Goal: Task Accomplishment & Management: Manage account settings

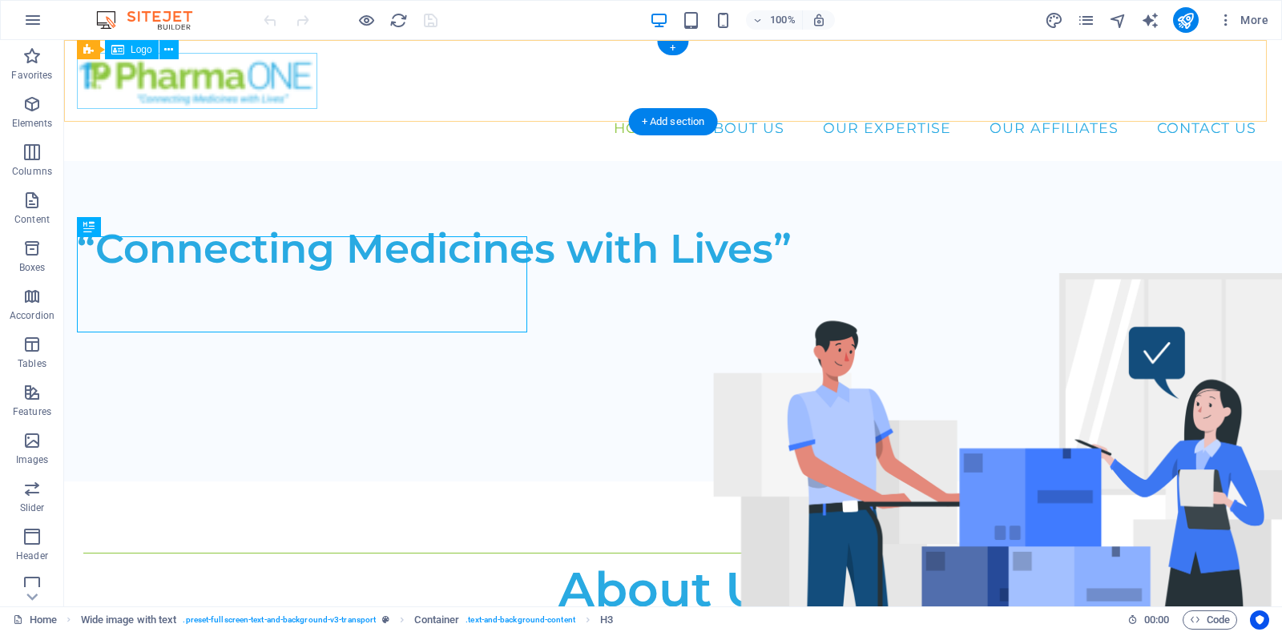
click at [197, 76] on div at bounding box center [673, 80] width 1192 height 55
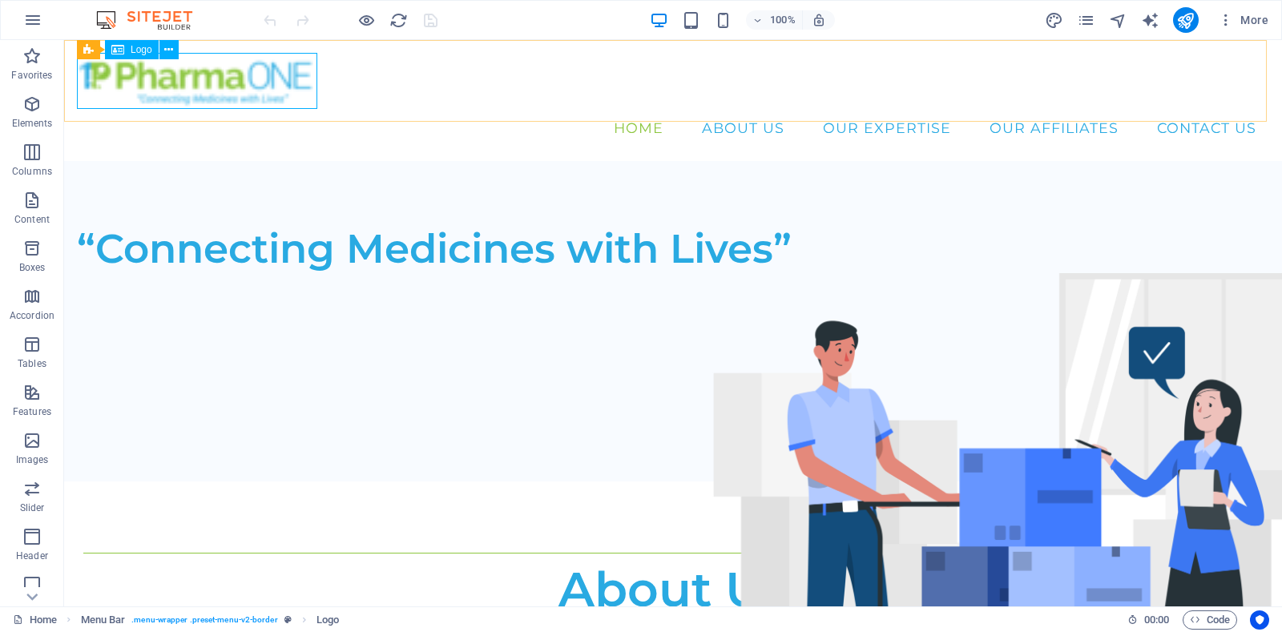
click at [128, 45] on div "Logo" at bounding box center [132, 49] width 54 height 19
select select "px"
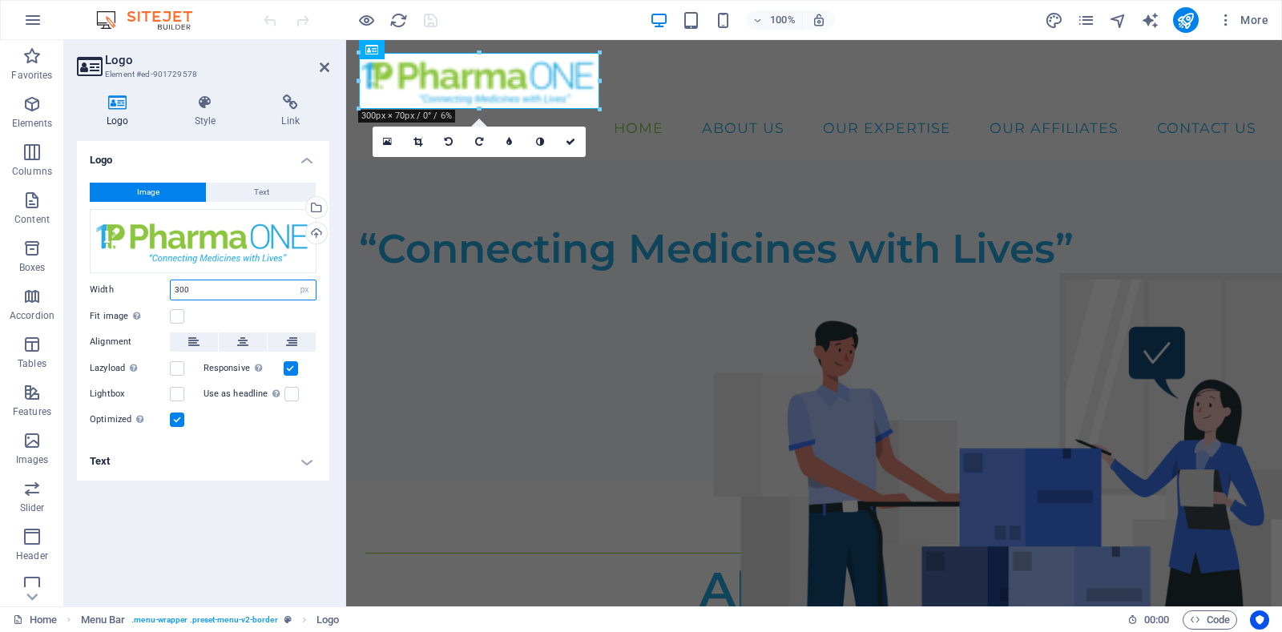
drag, startPoint x: 212, startPoint y: 293, endPoint x: 152, endPoint y: 293, distance: 60.1
click at [152, 293] on div "Width 300 Default auto px rem % em vh vw" at bounding box center [203, 290] width 227 height 21
type input "200"
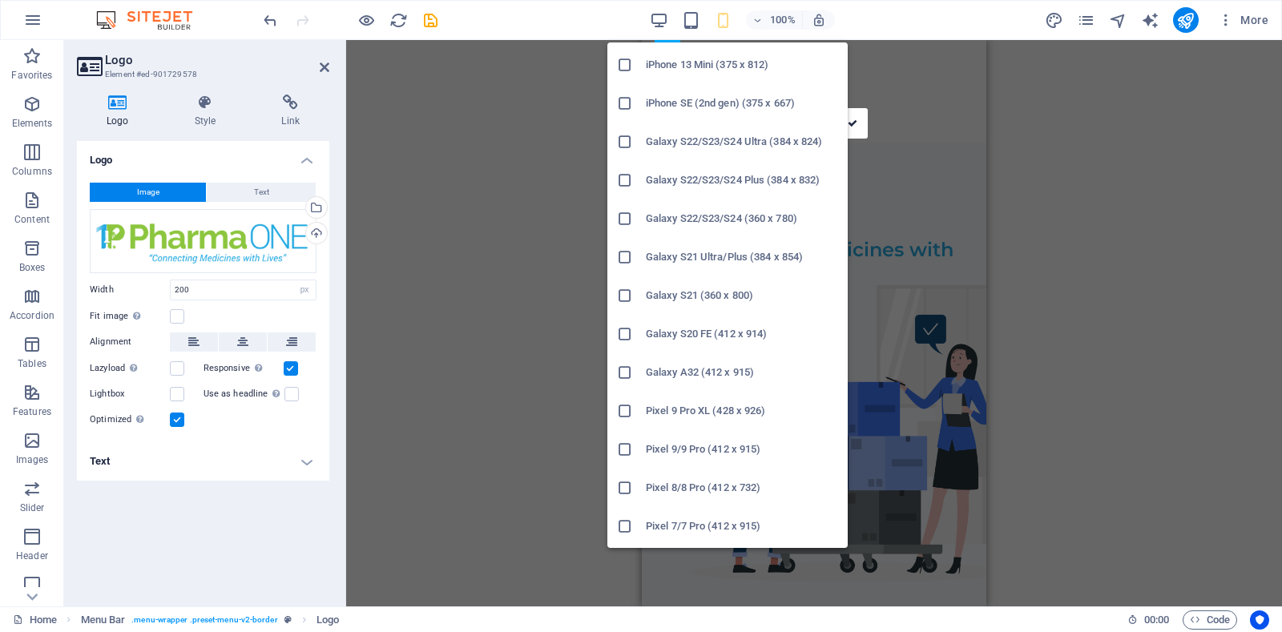
scroll to position [461, 0]
click at [702, 176] on h6 "Galaxy S22/S23/S24 Ultra (384 x 824)" at bounding box center [742, 176] width 192 height 19
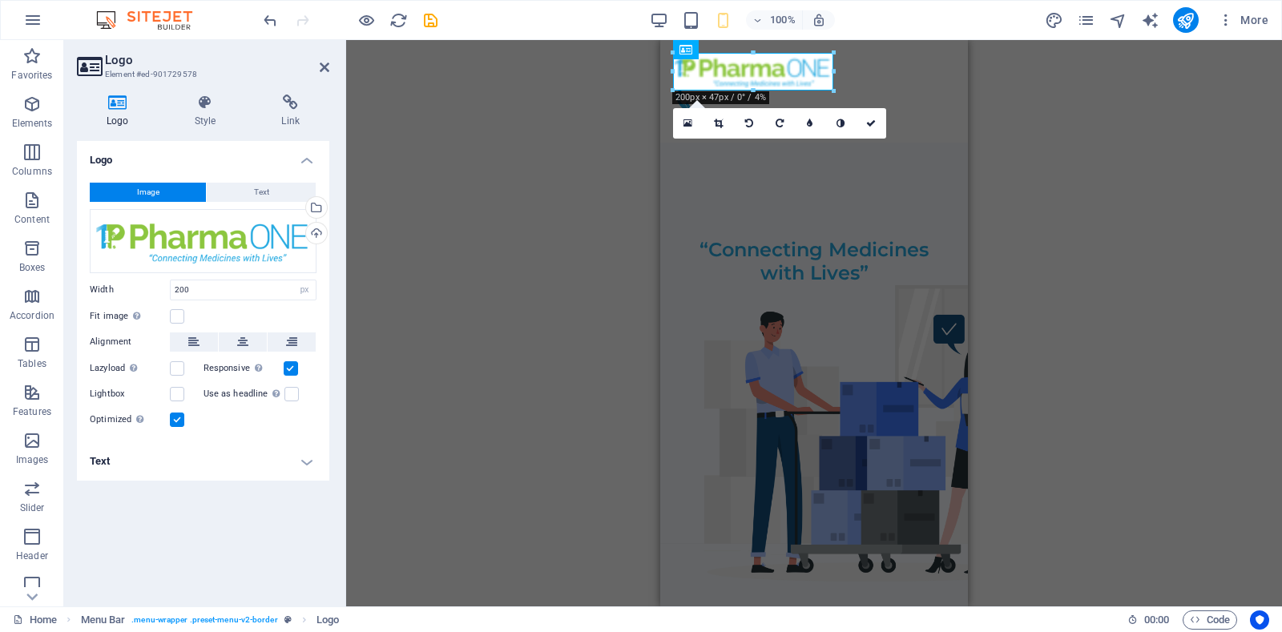
click at [1034, 170] on div "H3 Wide image with text Container Spacer Text Separator Container Spacer Contai…" at bounding box center [814, 323] width 936 height 566
click at [1185, 22] on icon "publish" at bounding box center [1185, 20] width 18 height 18
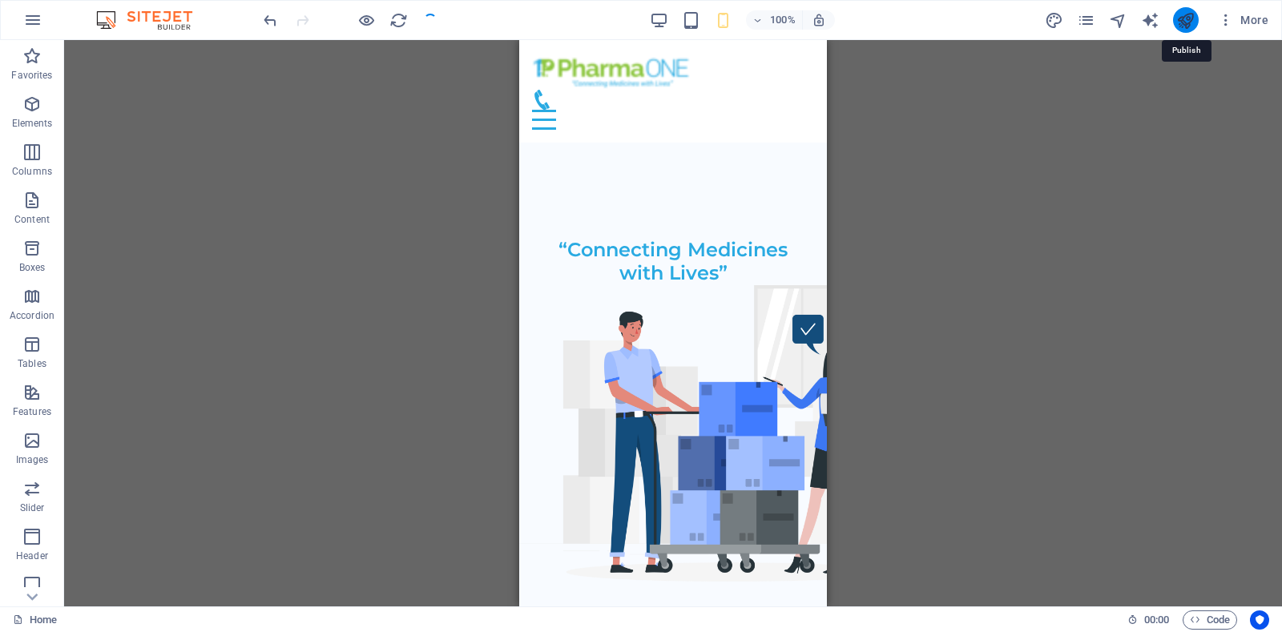
click at [1185, 14] on icon "publish" at bounding box center [1185, 20] width 18 height 18
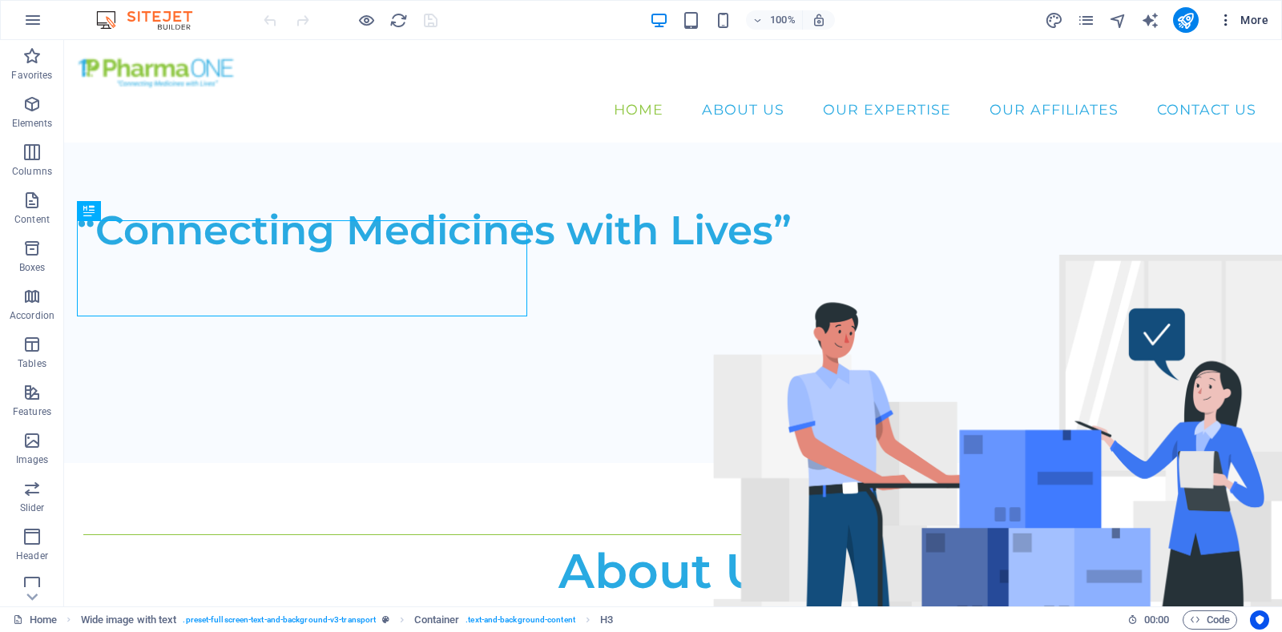
click at [0, 0] on span "More" at bounding box center [0, 0] width 0 height 0
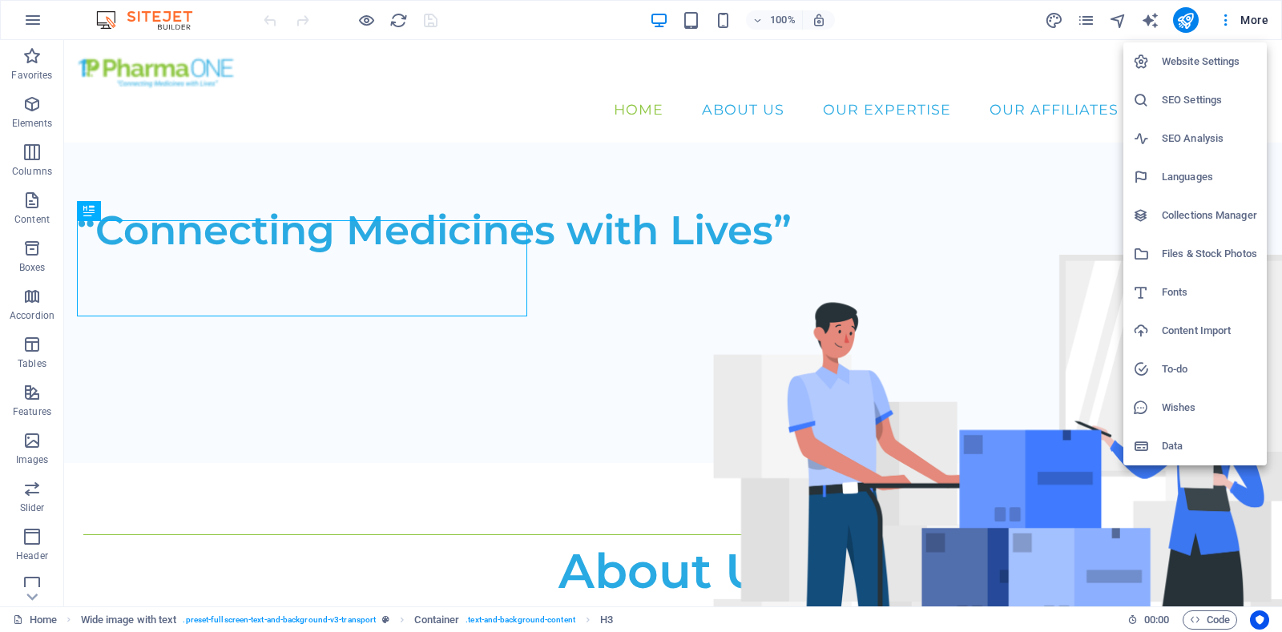
click at [1191, 57] on h6 "Website Settings" at bounding box center [1208, 61] width 95 height 19
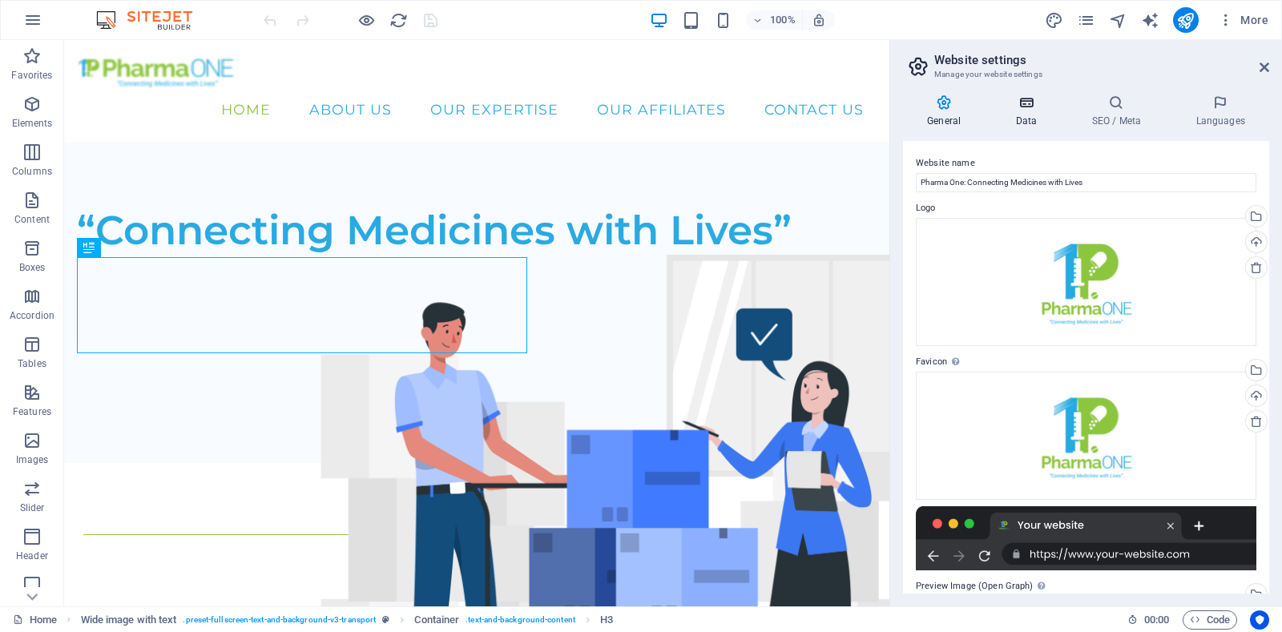
click at [1024, 111] on h4 "Data" at bounding box center [1029, 112] width 76 height 34
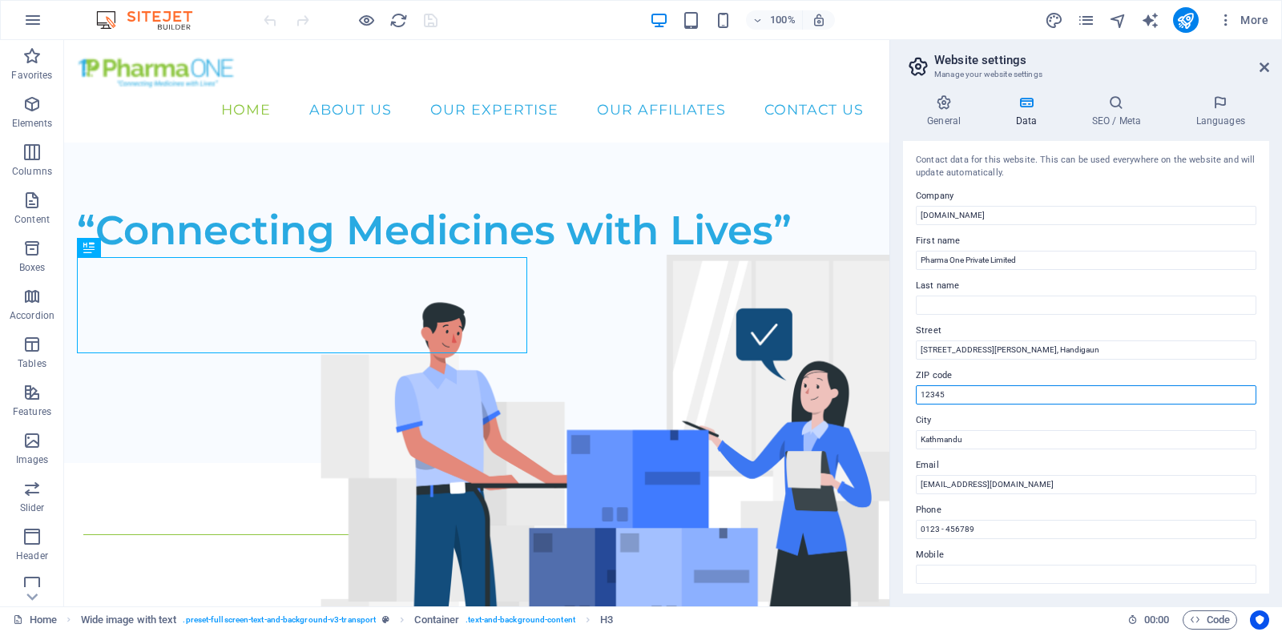
click at [966, 385] on input "12345" at bounding box center [1085, 394] width 340 height 19
click at [958, 109] on icon at bounding box center [944, 103] width 82 height 16
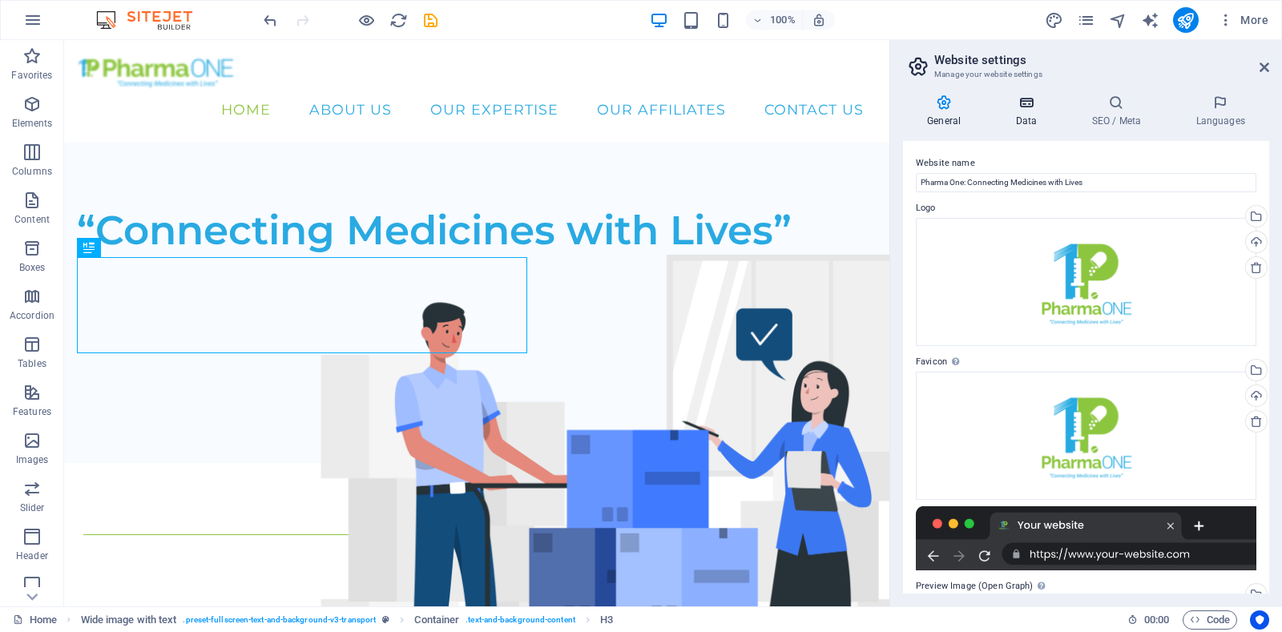
click at [1032, 103] on icon at bounding box center [1026, 103] width 70 height 16
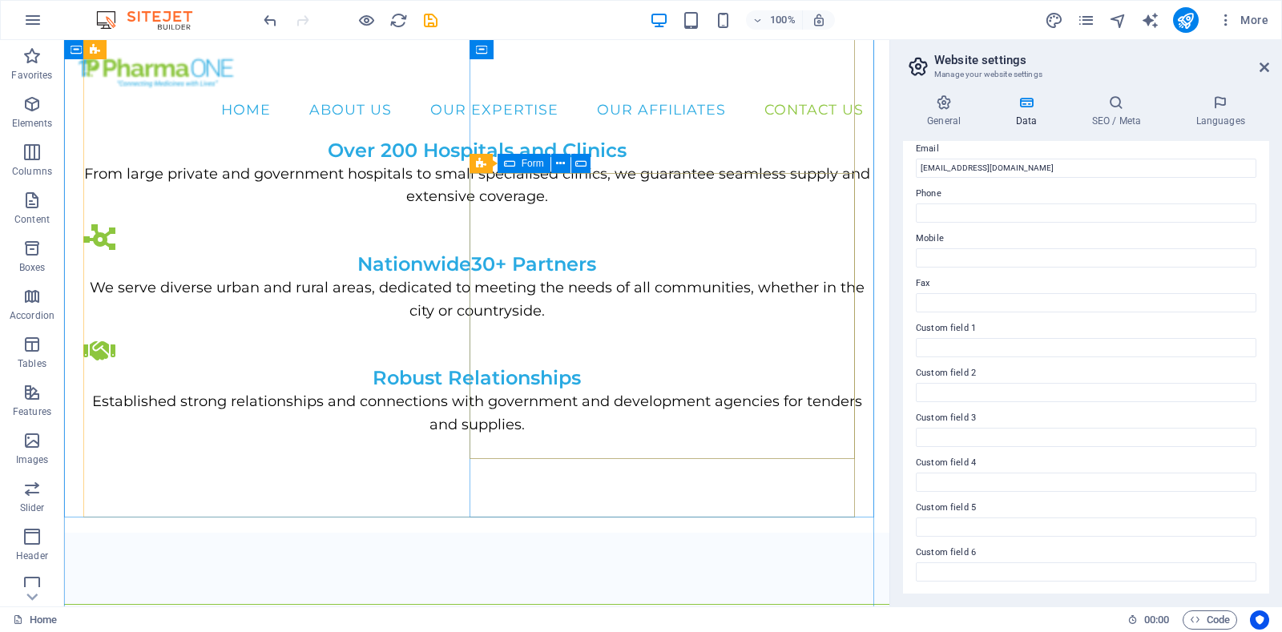
scroll to position [2440, 0]
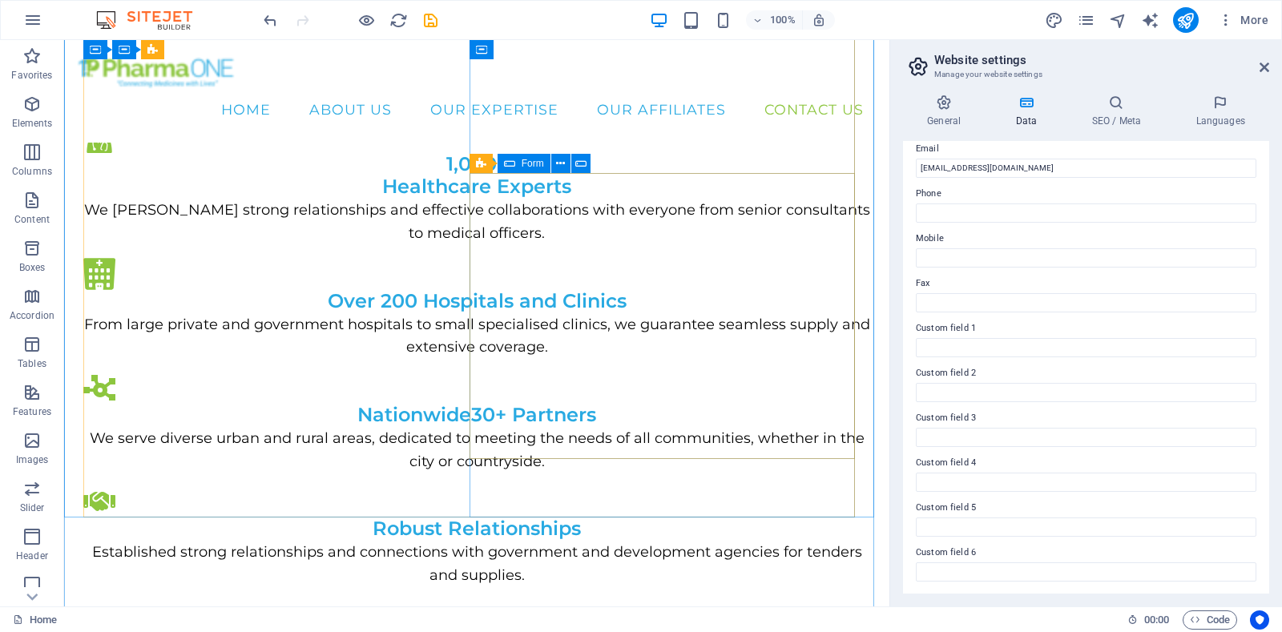
click at [519, 163] on div "Form" at bounding box center [523, 163] width 53 height 19
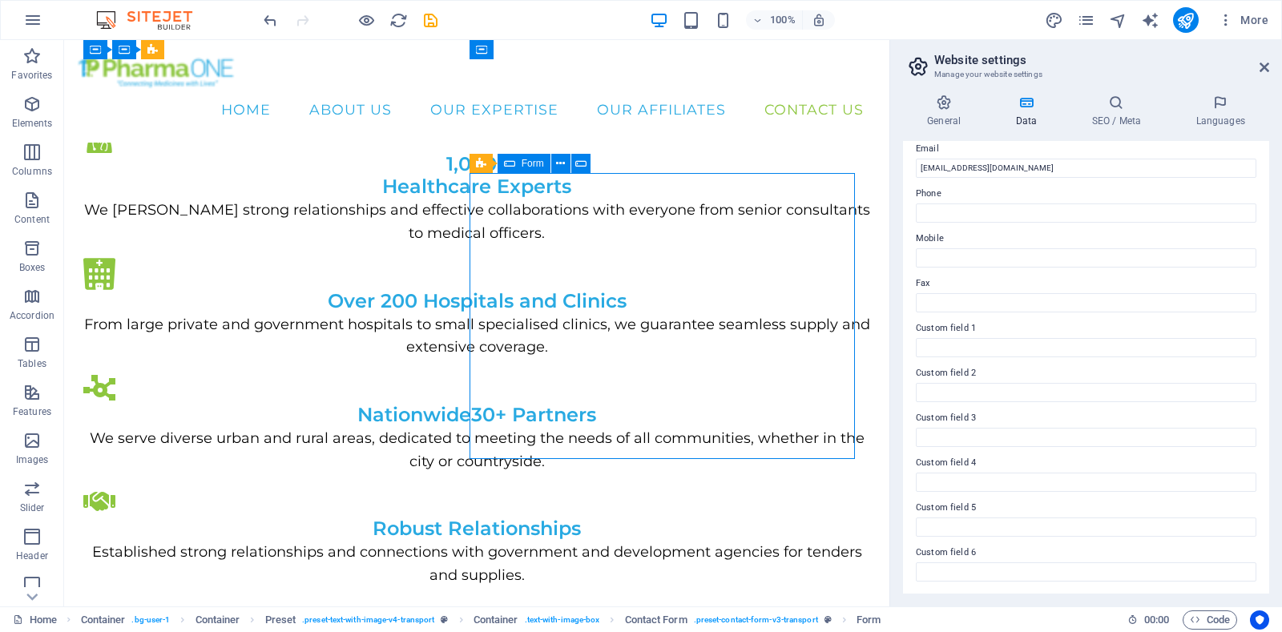
click at [519, 161] on div "Form" at bounding box center [523, 163] width 53 height 19
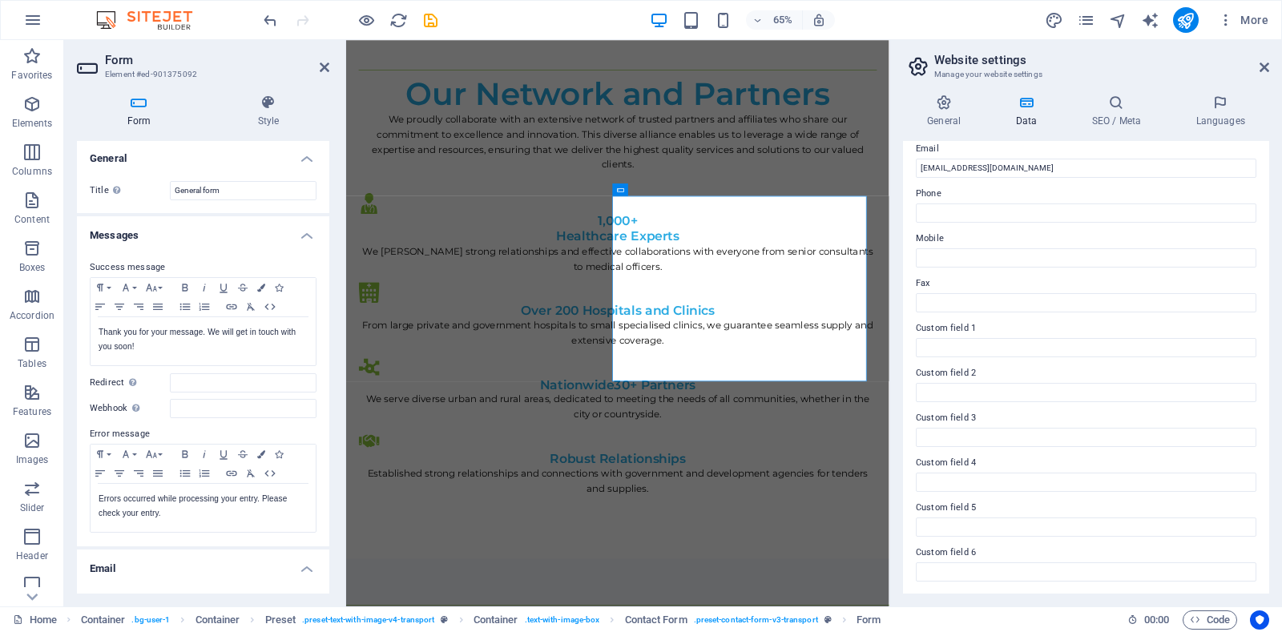
scroll to position [0, 0]
click at [260, 118] on h4 "Style" at bounding box center [268, 112] width 122 height 34
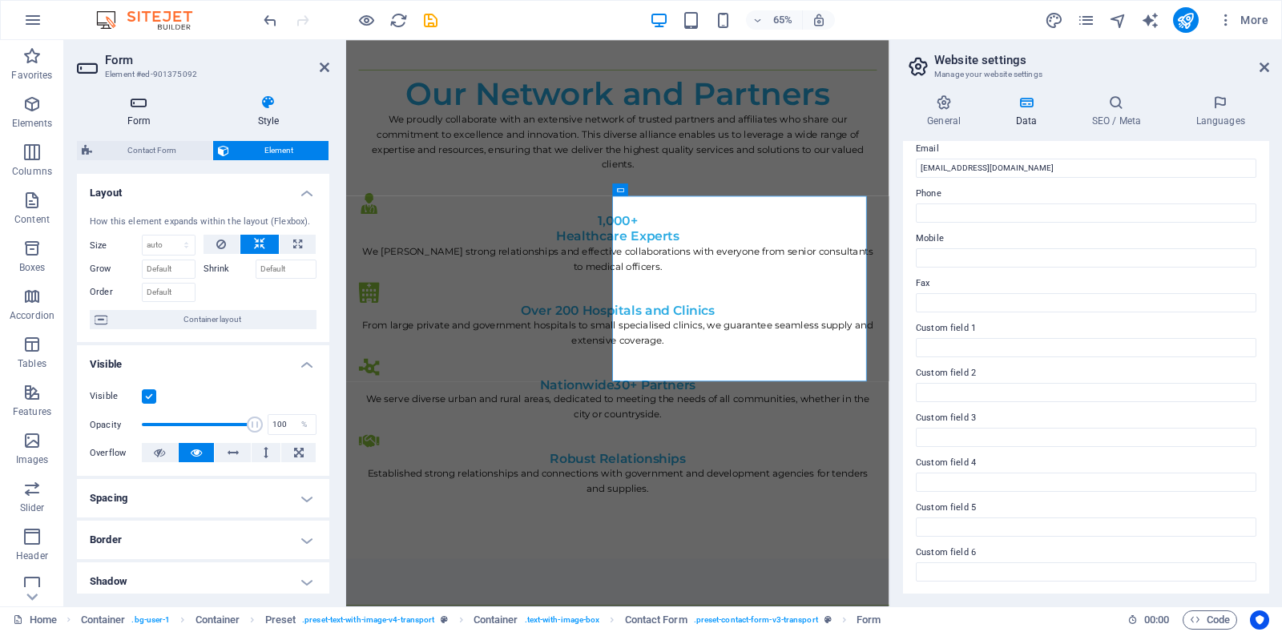
click at [140, 105] on icon at bounding box center [139, 103] width 124 height 16
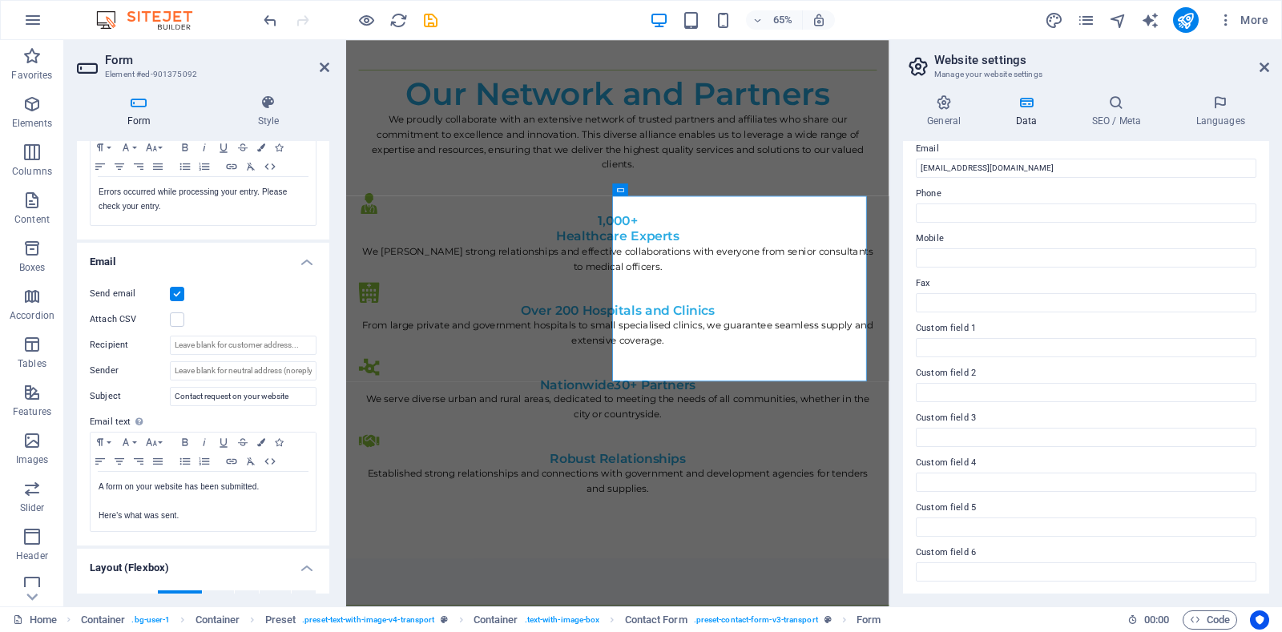
scroll to position [241, 0]
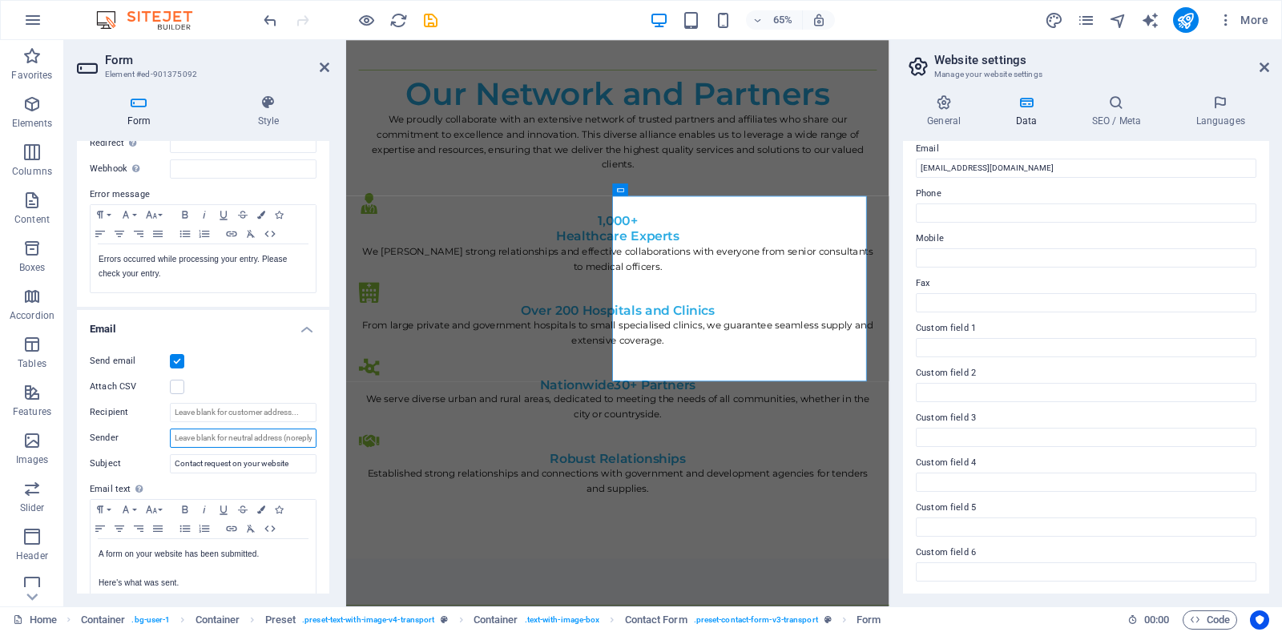
click at [183, 432] on input "Sender" at bounding box center [243, 438] width 147 height 19
click at [207, 435] on input "Sender" at bounding box center [243, 438] width 147 height 19
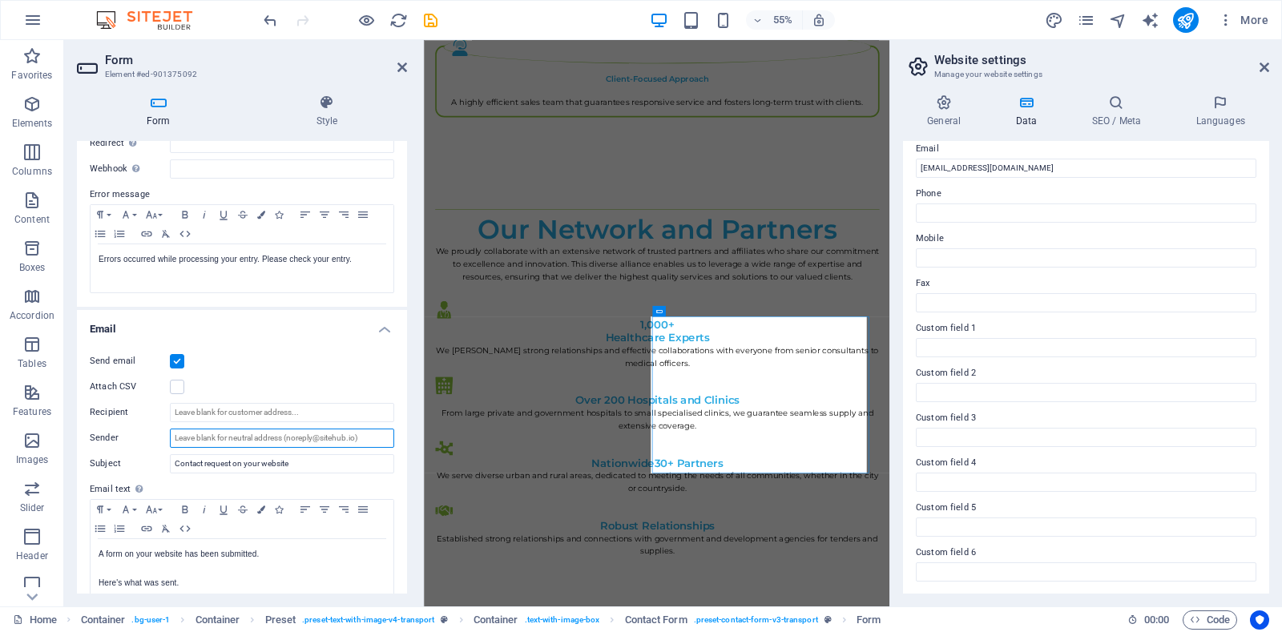
scroll to position [2171, 0]
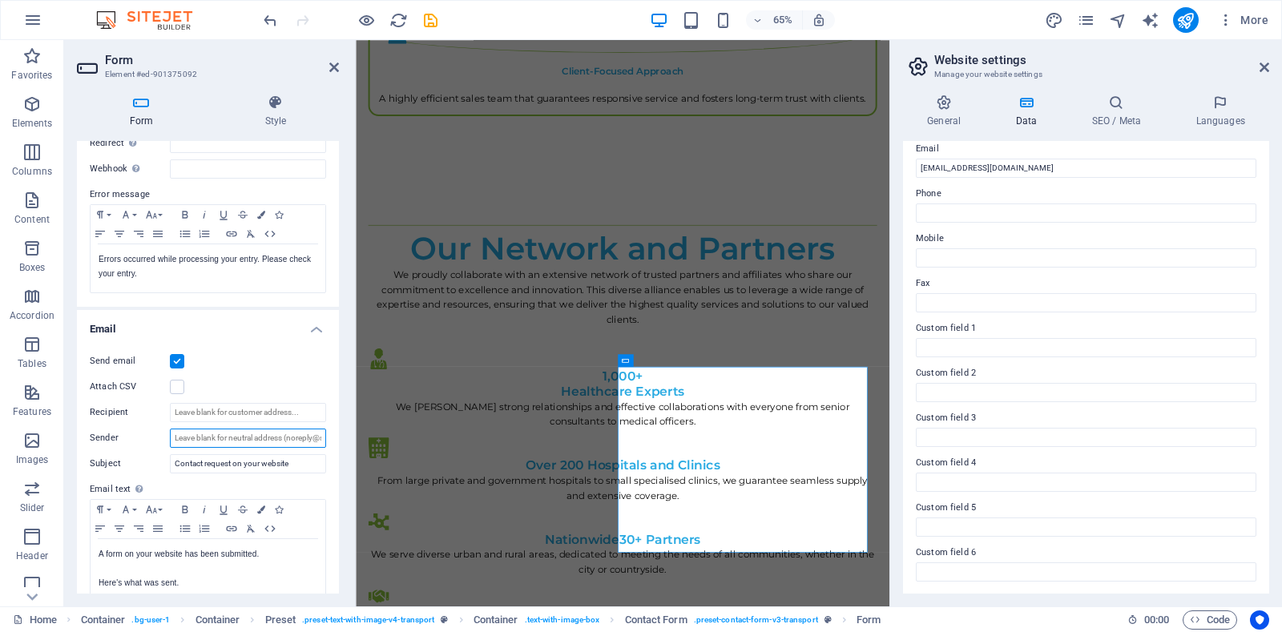
drag, startPoint x: 341, startPoint y: 401, endPoint x: 353, endPoint y: 385, distance: 20.0
click at [353, 385] on div at bounding box center [353, 323] width 3 height 566
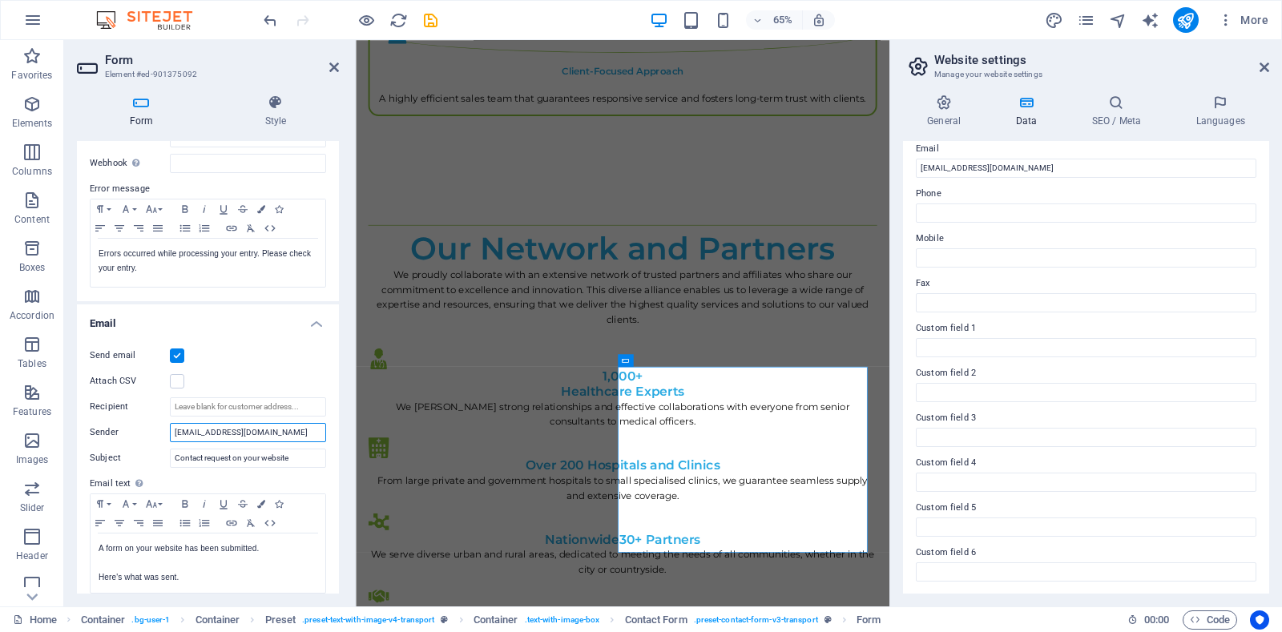
scroll to position [0, 0]
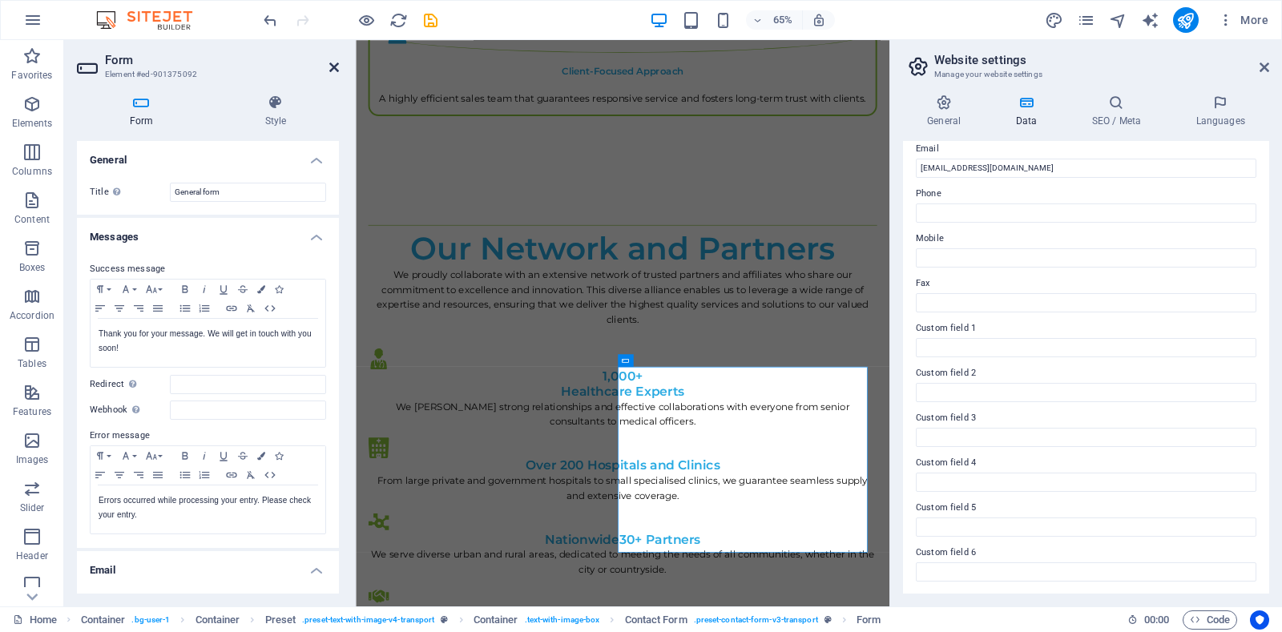
type input "[EMAIL_ADDRESS][DOMAIN_NAME]"
click at [336, 72] on icon at bounding box center [334, 67] width 10 height 13
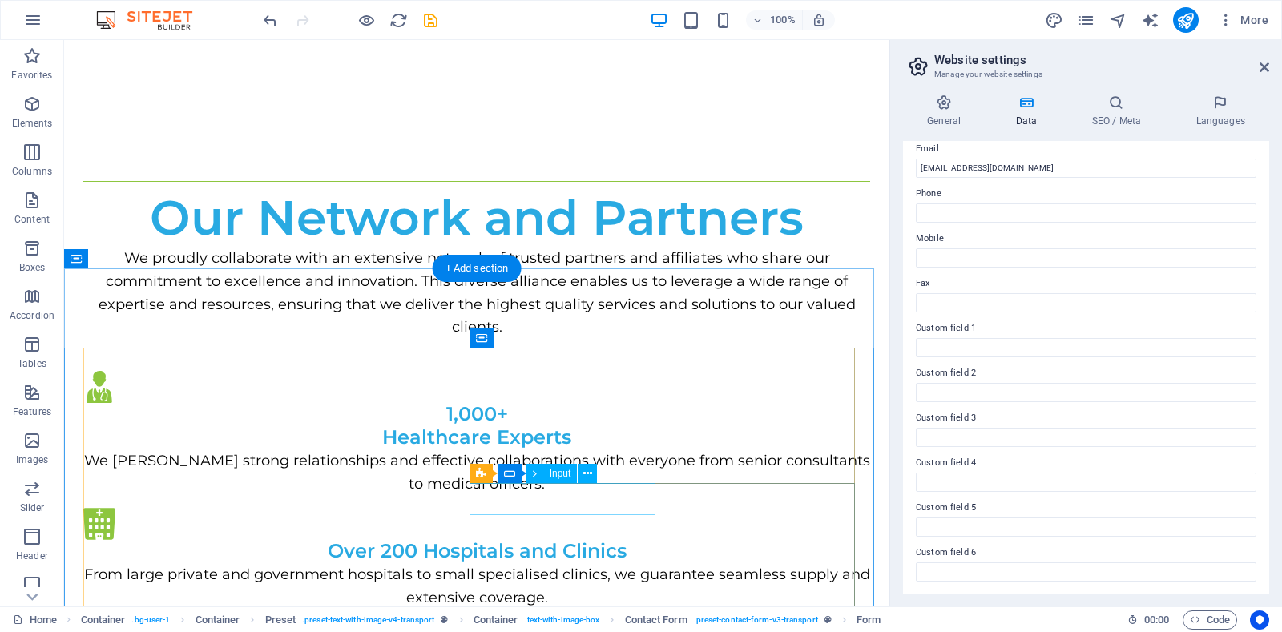
scroll to position [2472, 0]
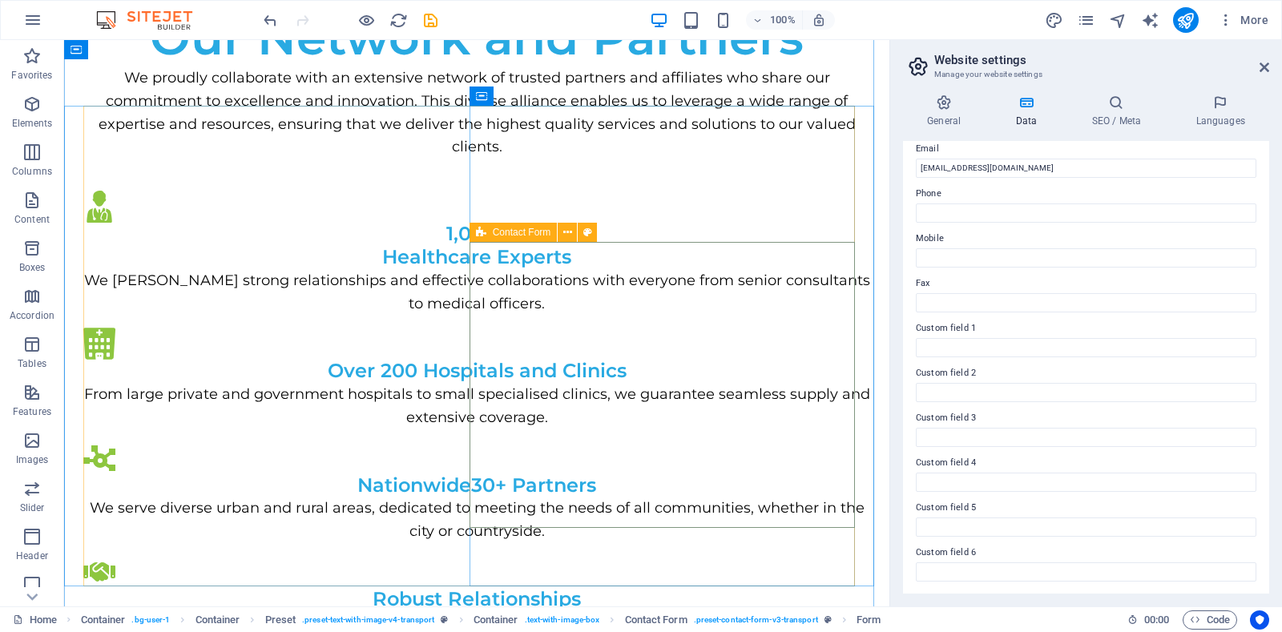
click at [481, 233] on icon at bounding box center [481, 232] width 10 height 19
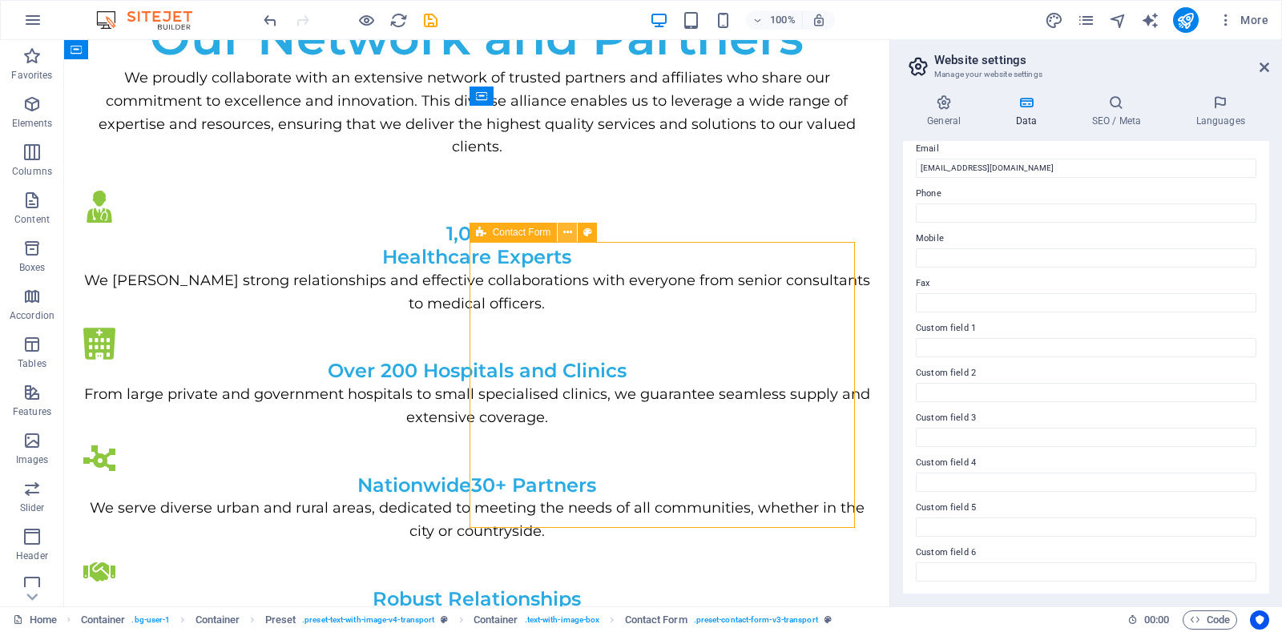
click at [567, 228] on icon at bounding box center [567, 232] width 9 height 17
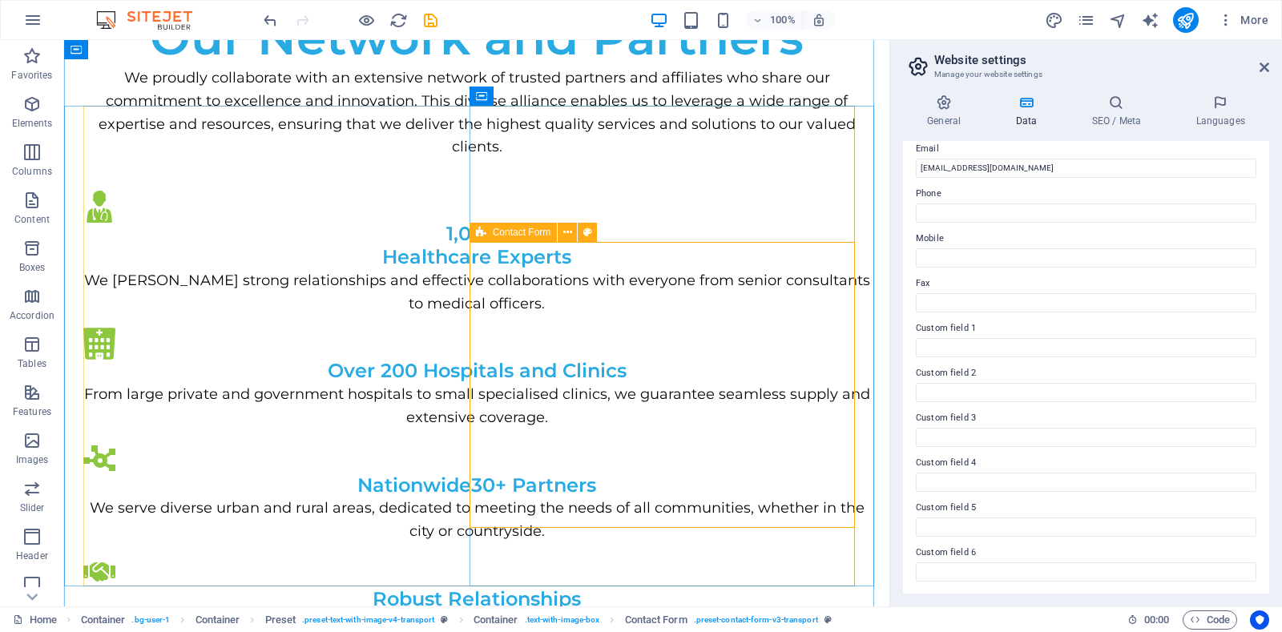
click at [485, 236] on div "Contact Form" at bounding box center [513, 232] width 88 height 19
click at [485, 236] on icon at bounding box center [481, 232] width 10 height 19
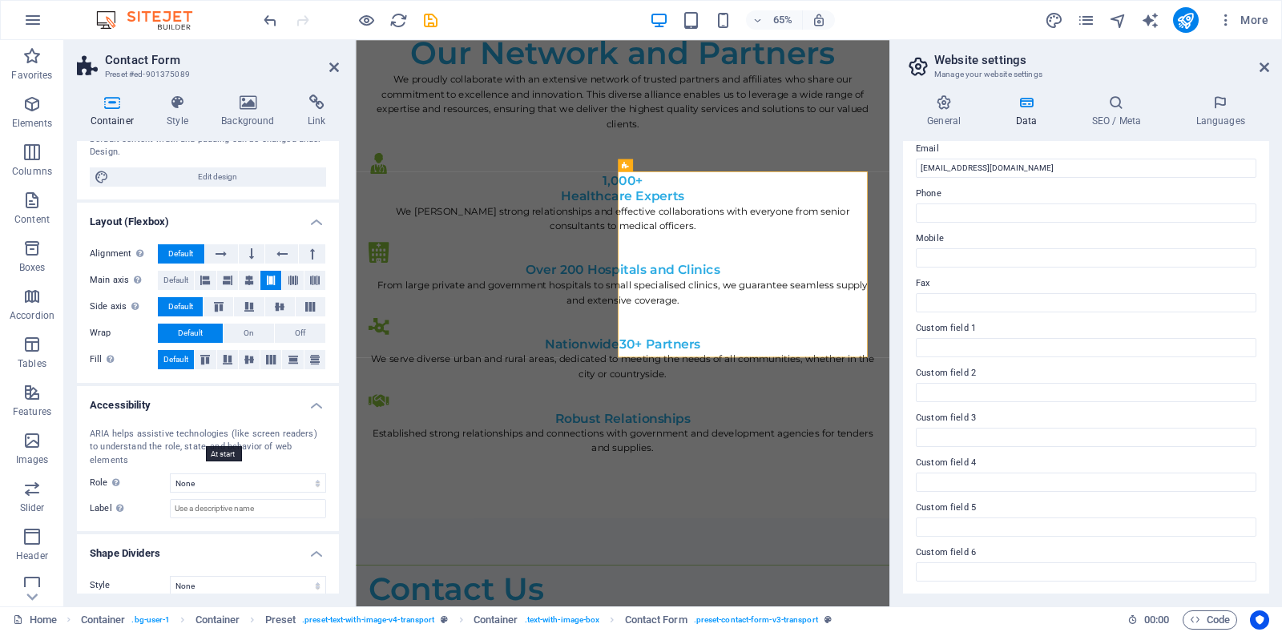
scroll to position [0, 0]
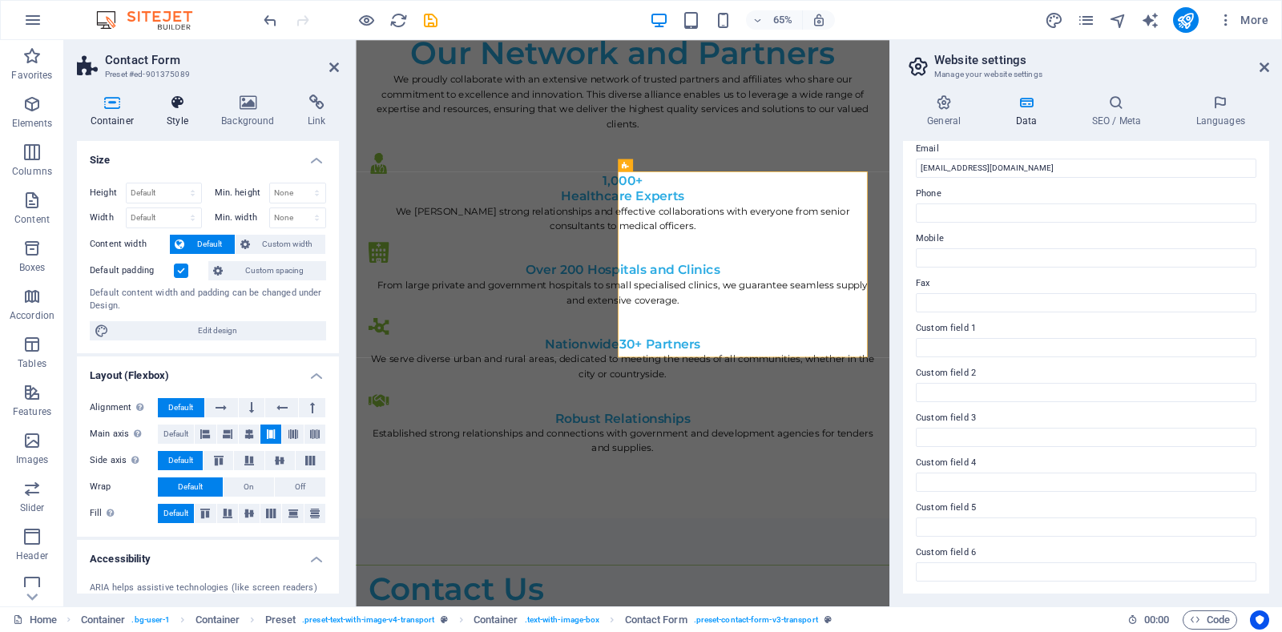
click at [179, 100] on icon at bounding box center [178, 103] width 48 height 16
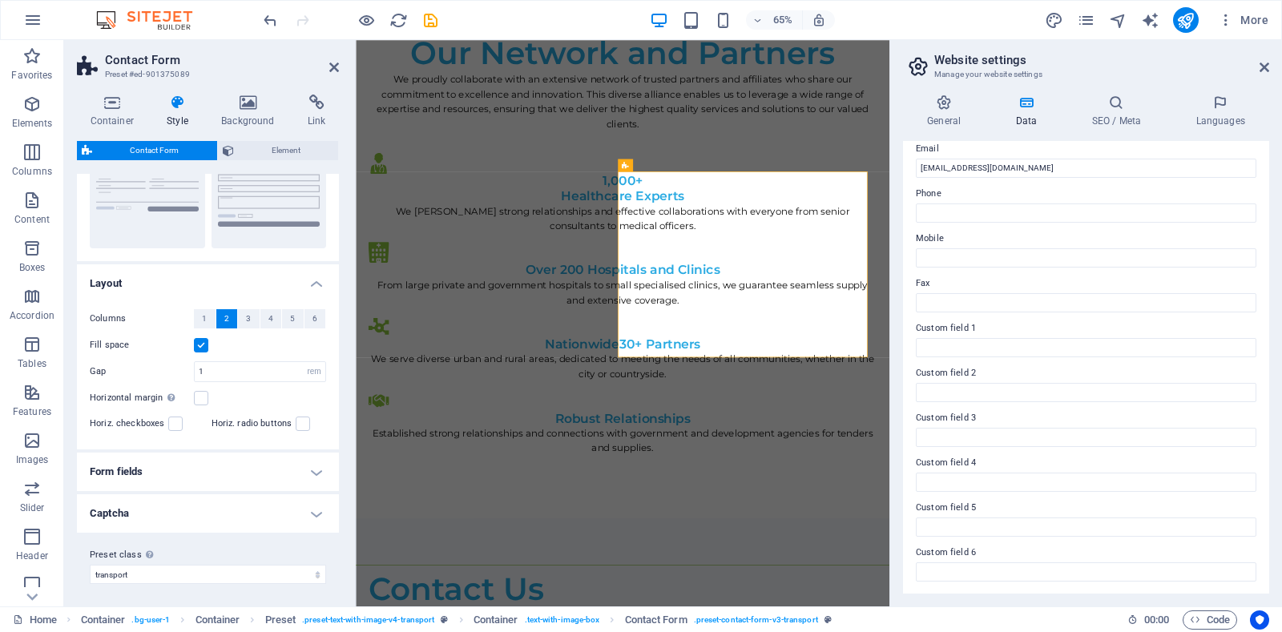
scroll to position [187, 0]
click at [158, 465] on h4 "Form fields" at bounding box center [208, 470] width 262 height 38
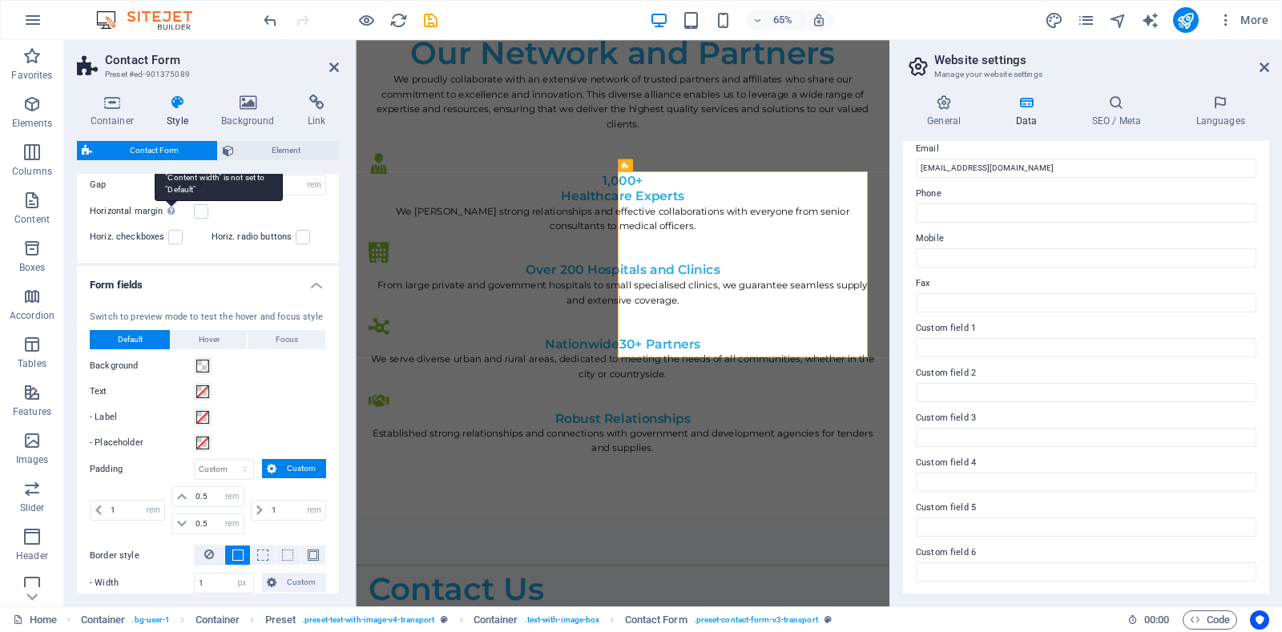
scroll to position [487, 0]
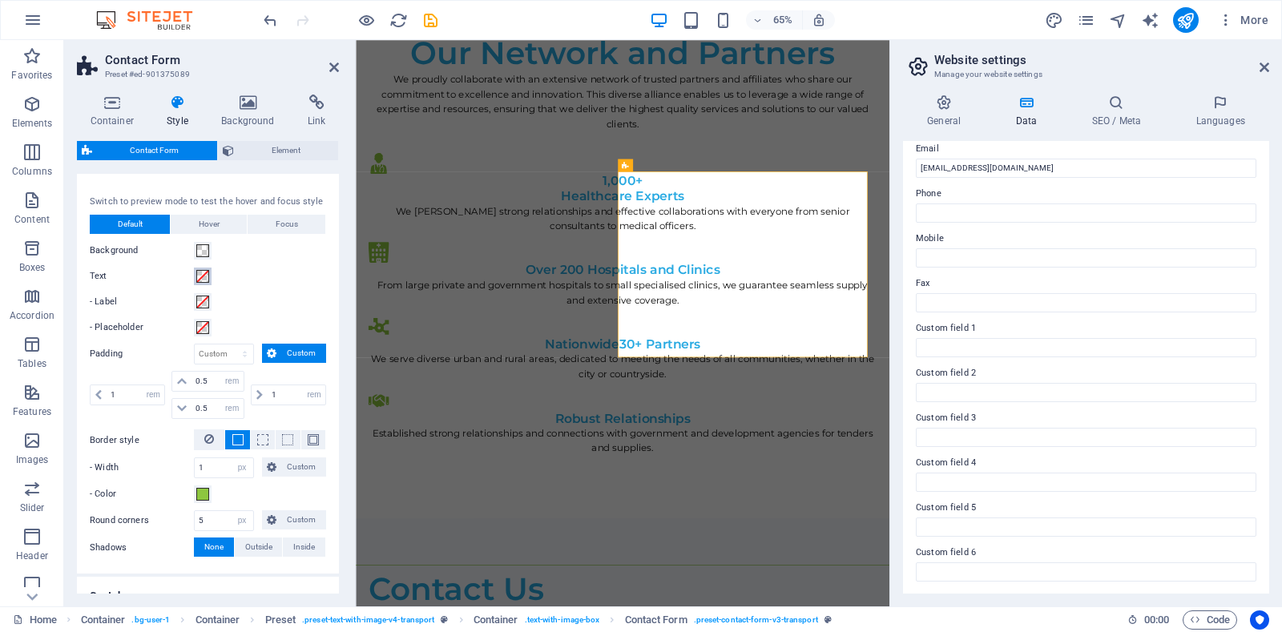
click at [201, 270] on span at bounding box center [202, 276] width 13 height 13
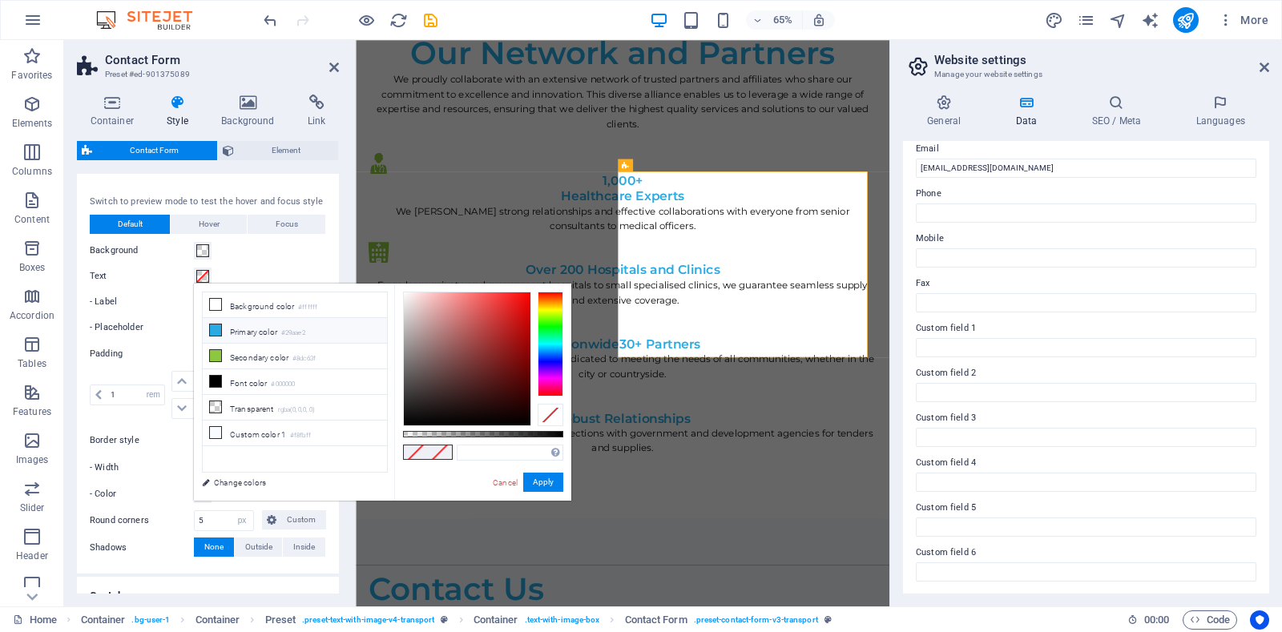
click at [211, 321] on li "Primary color #29aae2" at bounding box center [295, 331] width 184 height 26
type input "#29aae2"
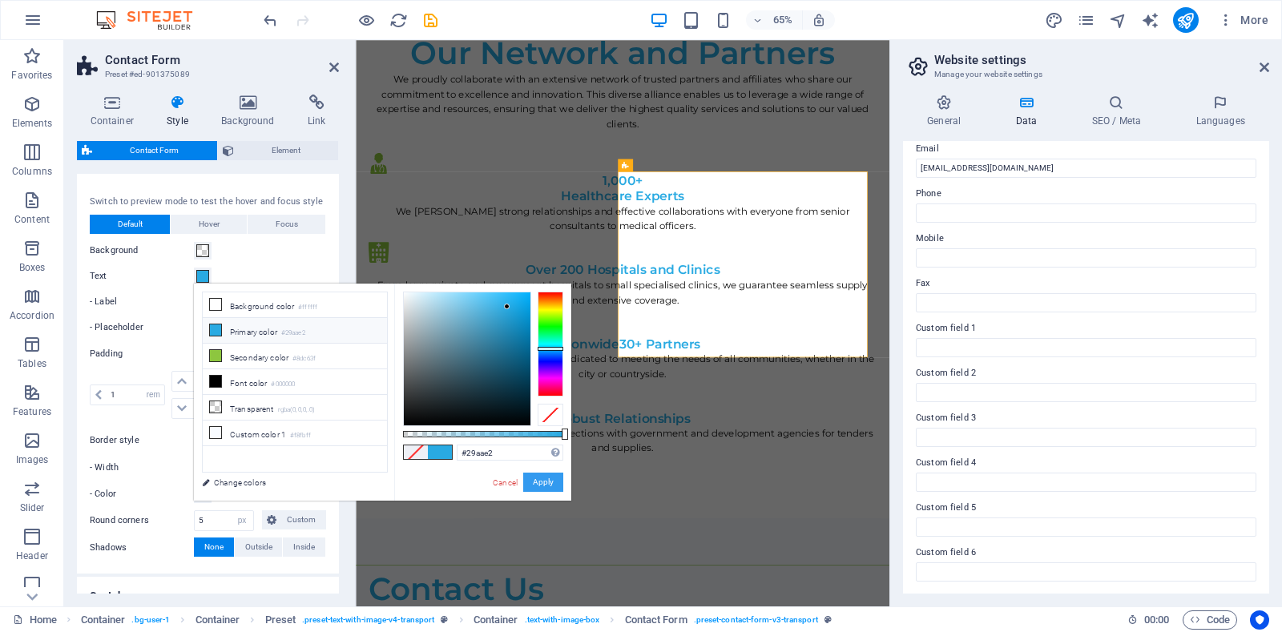
click at [549, 485] on button "Apply" at bounding box center [543, 482] width 40 height 19
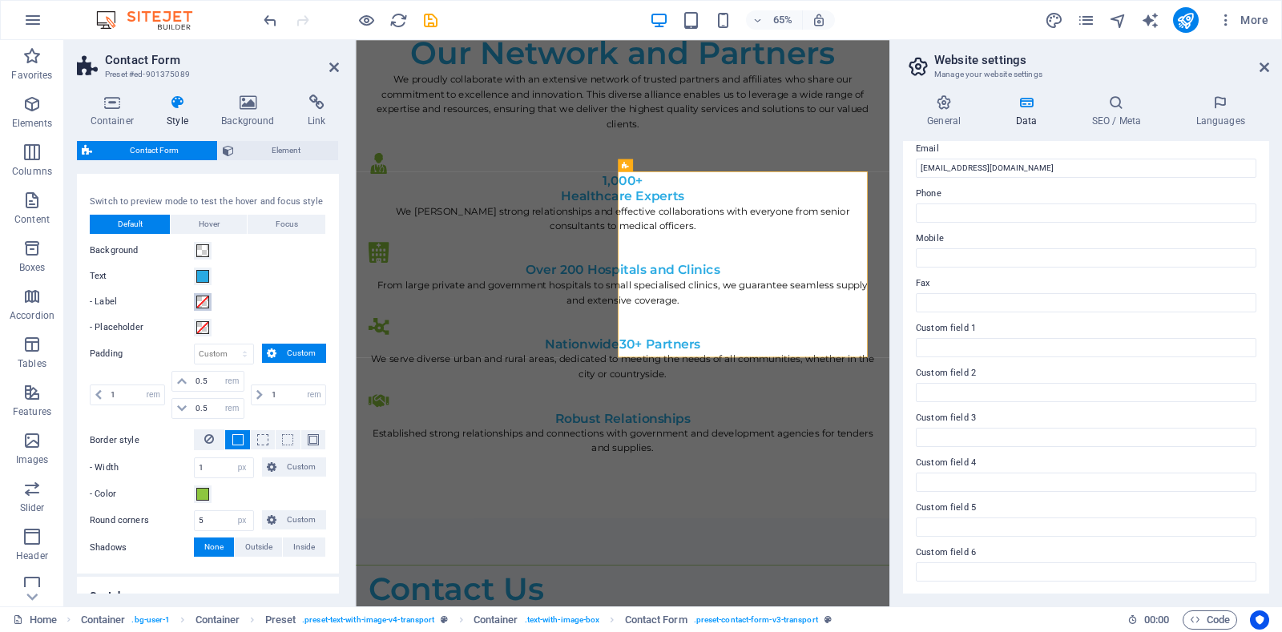
click at [202, 303] on span at bounding box center [202, 302] width 13 height 13
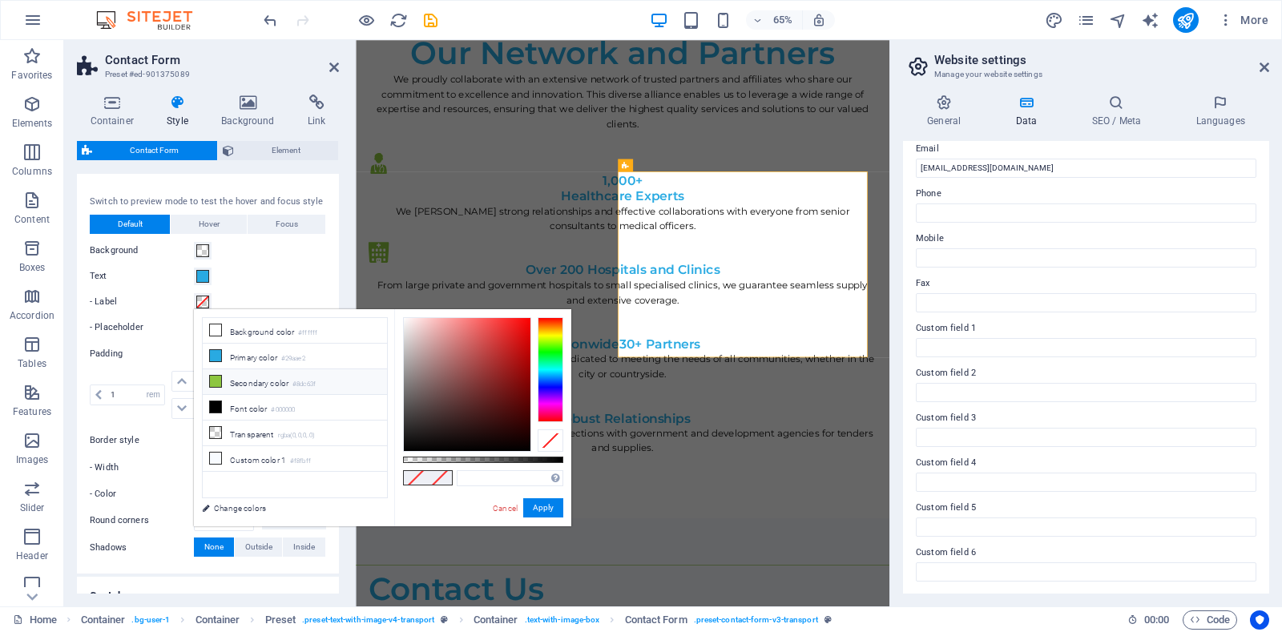
click at [228, 379] on li "Secondary color #8dc63f" at bounding box center [295, 382] width 184 height 26
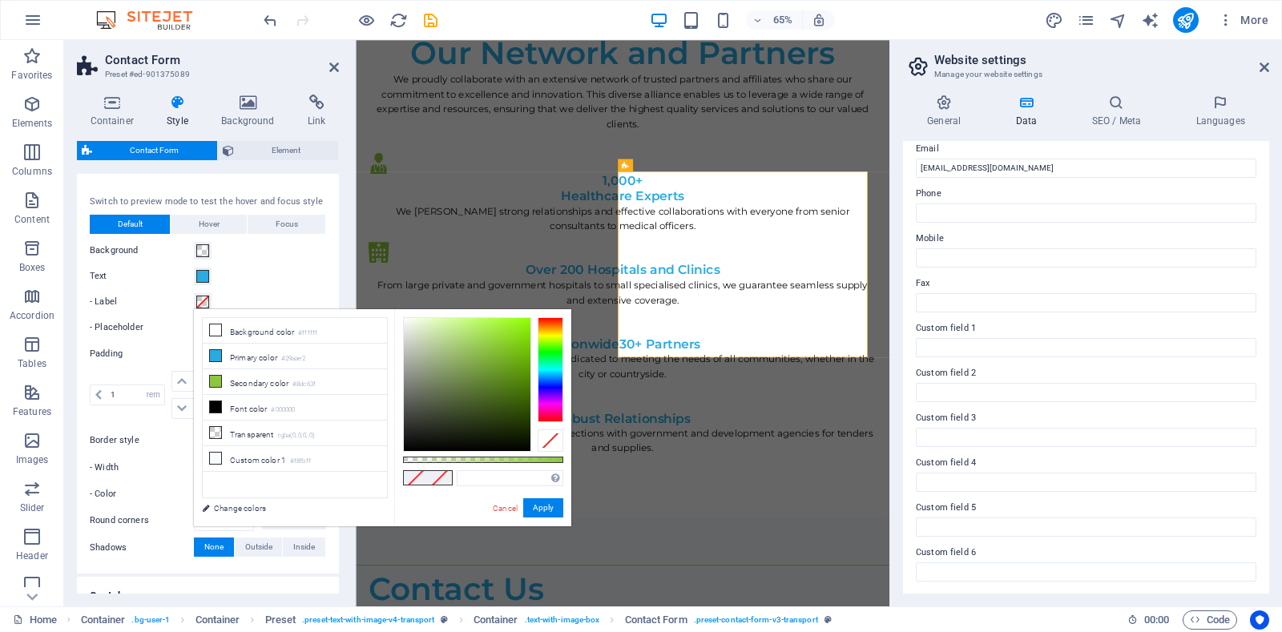
type input "#8dc63f"
click at [537, 509] on button "Apply" at bounding box center [543, 507] width 40 height 19
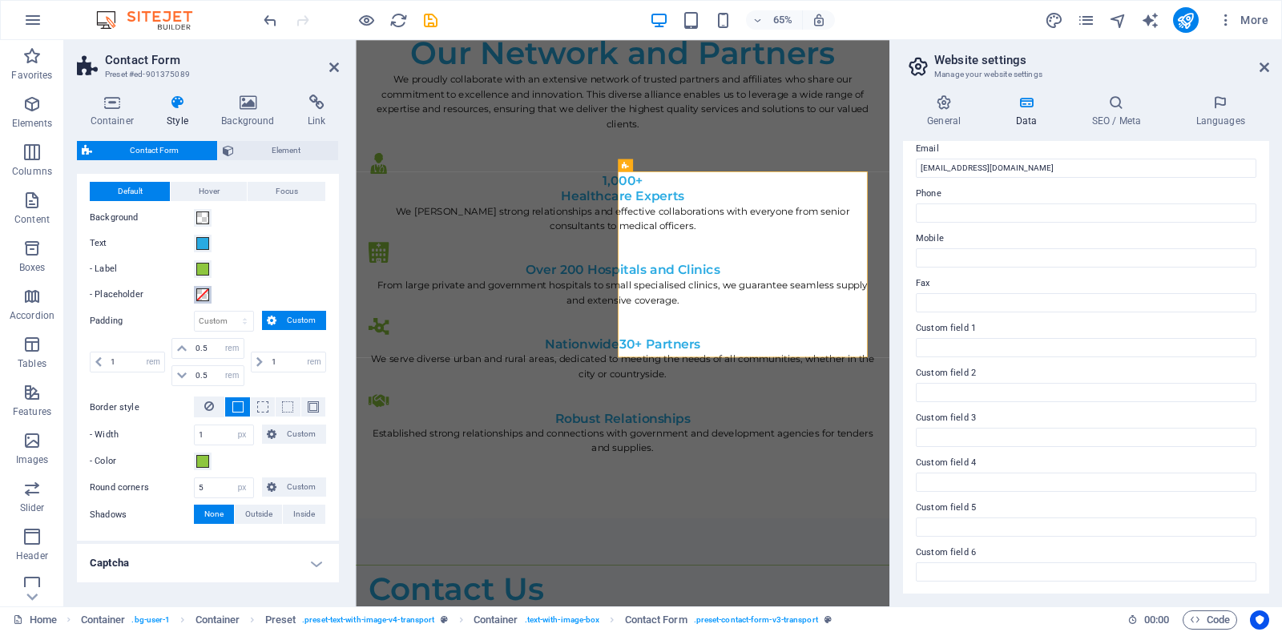
scroll to position [569, 0]
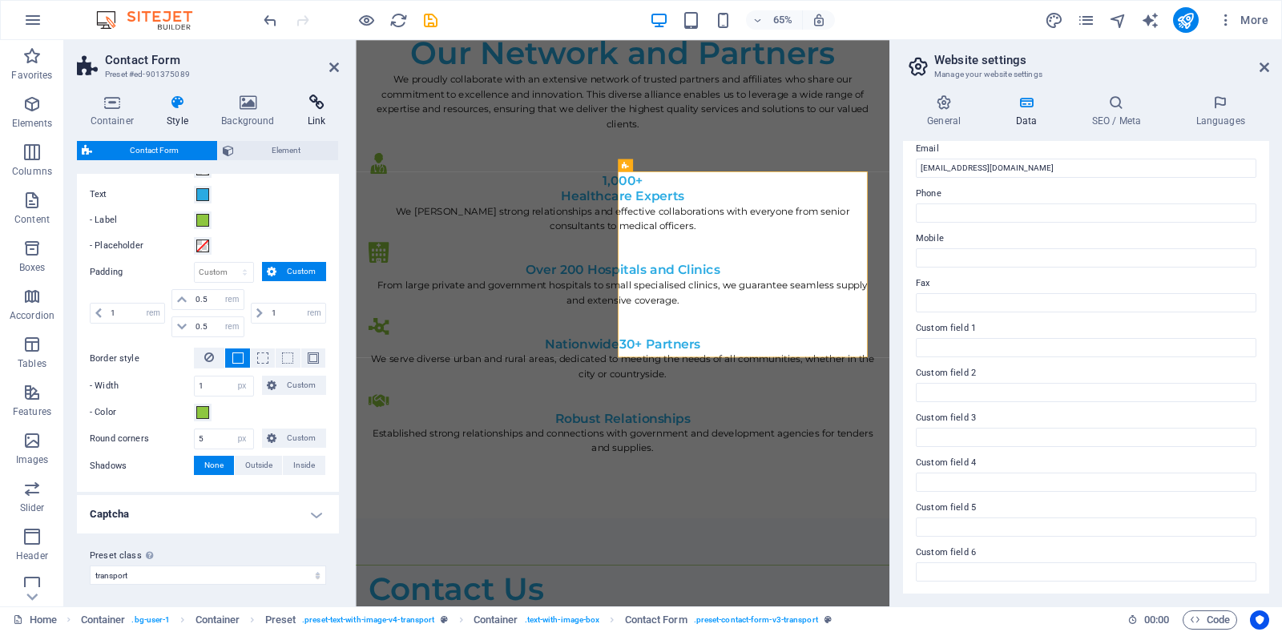
click at [315, 103] on icon at bounding box center [316, 103] width 45 height 16
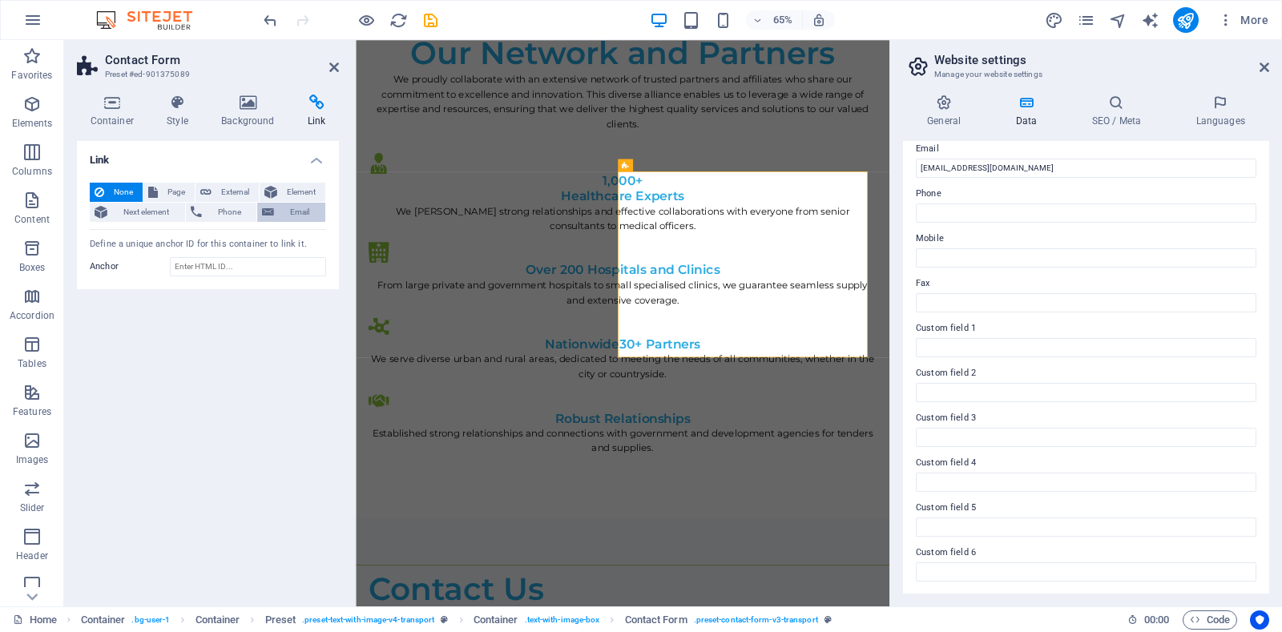
click at [281, 204] on span "Email" at bounding box center [300, 212] width 42 height 19
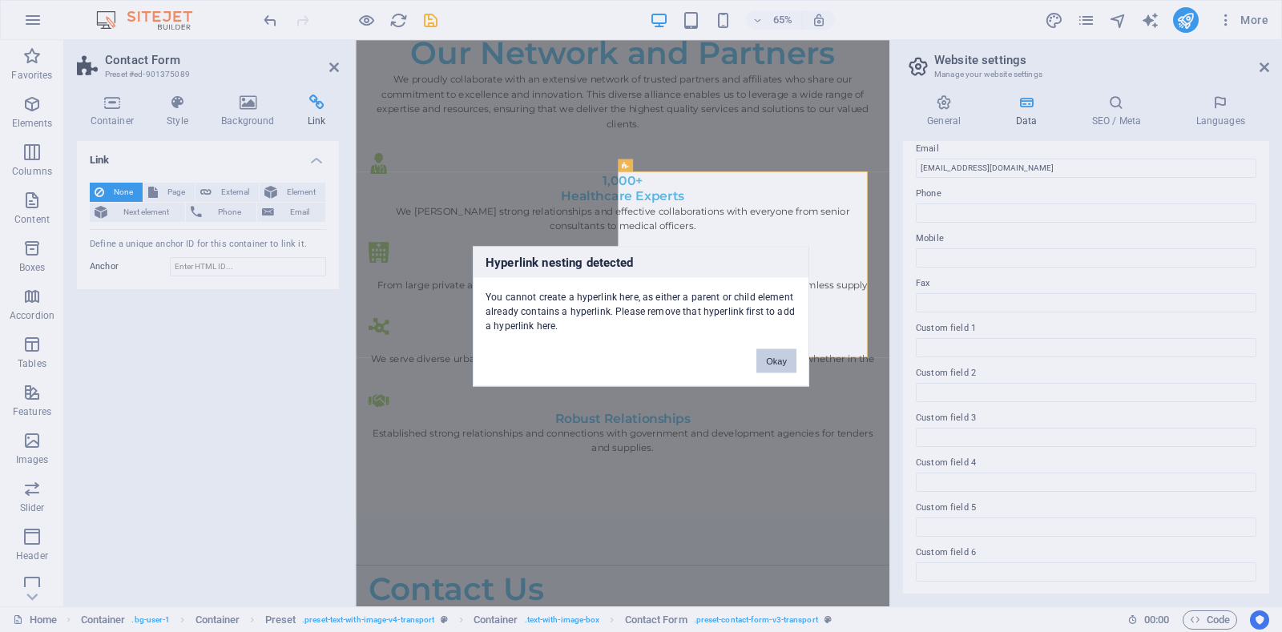
click at [775, 362] on button "Okay" at bounding box center [776, 360] width 40 height 24
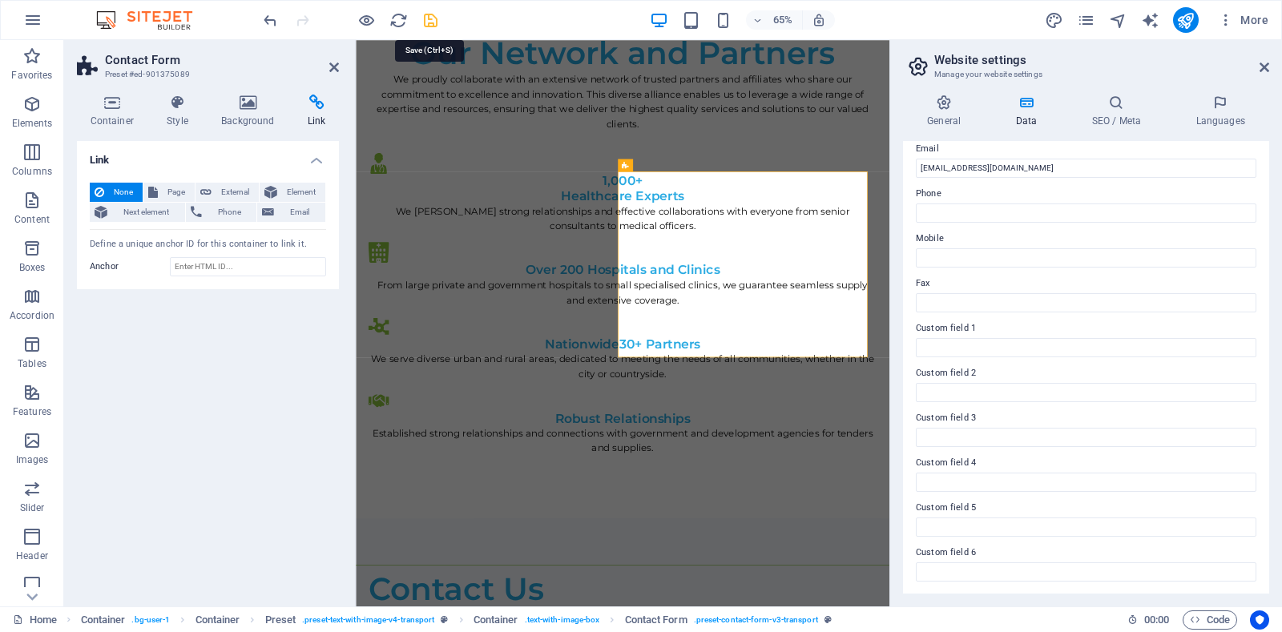
click at [429, 21] on icon "save" at bounding box center [430, 20] width 18 height 18
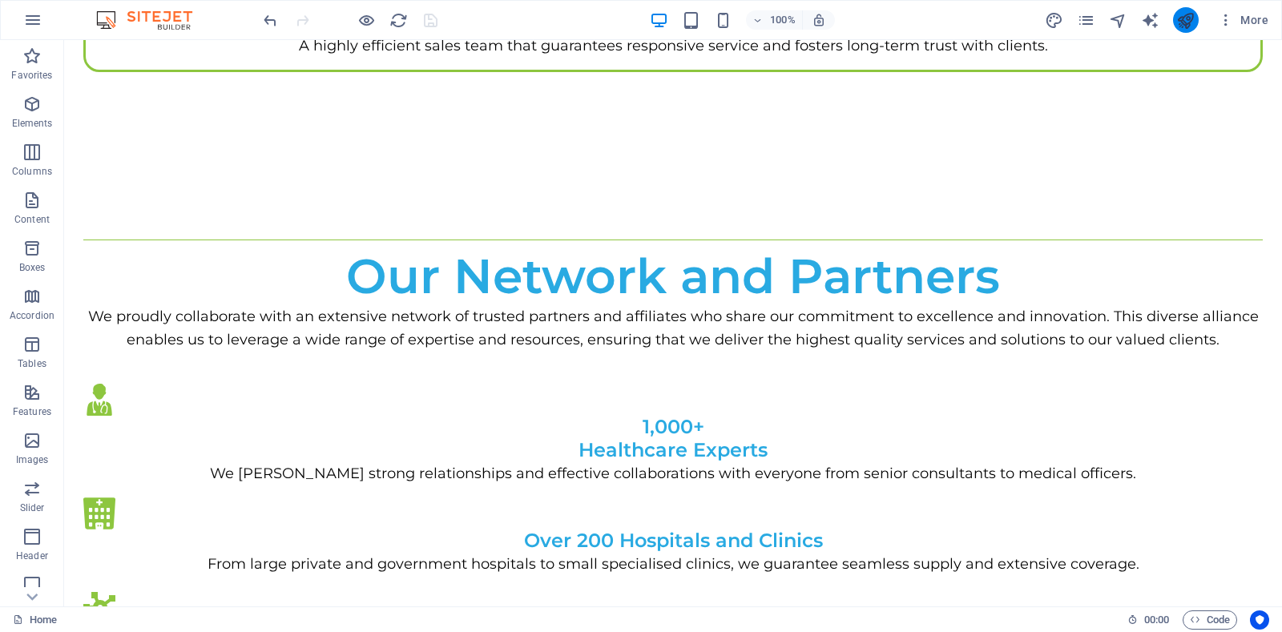
click at [1194, 21] on icon "publish" at bounding box center [1185, 20] width 18 height 18
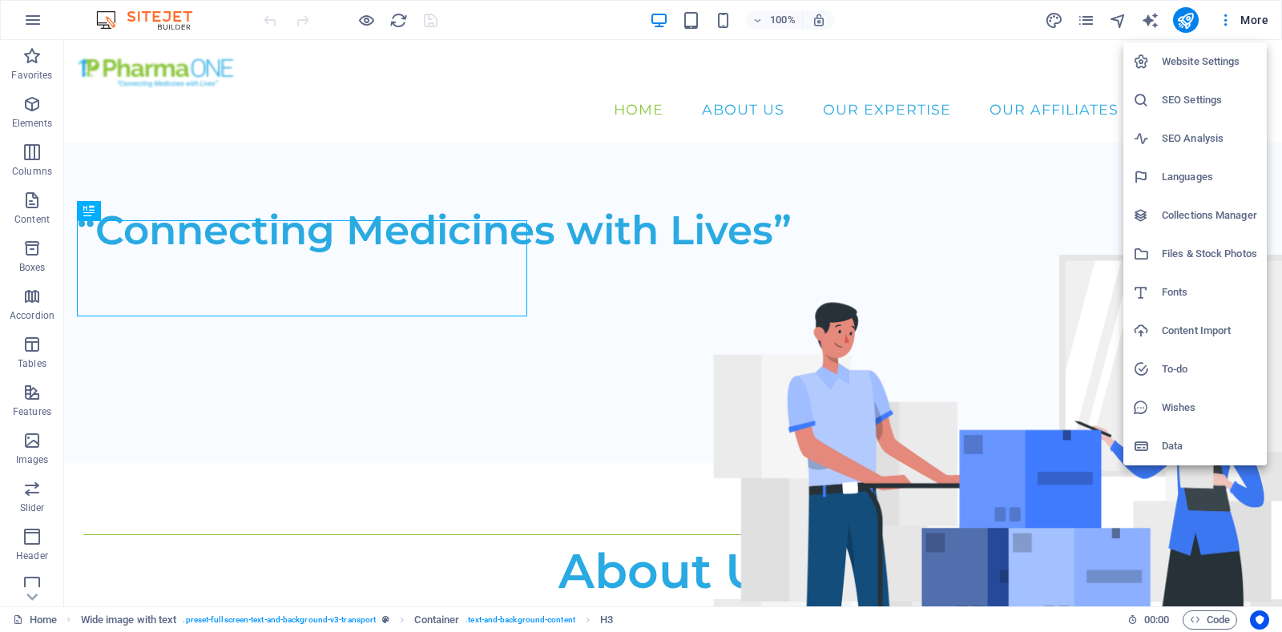
click at [1202, 58] on h6 "Website Settings" at bounding box center [1208, 61] width 95 height 19
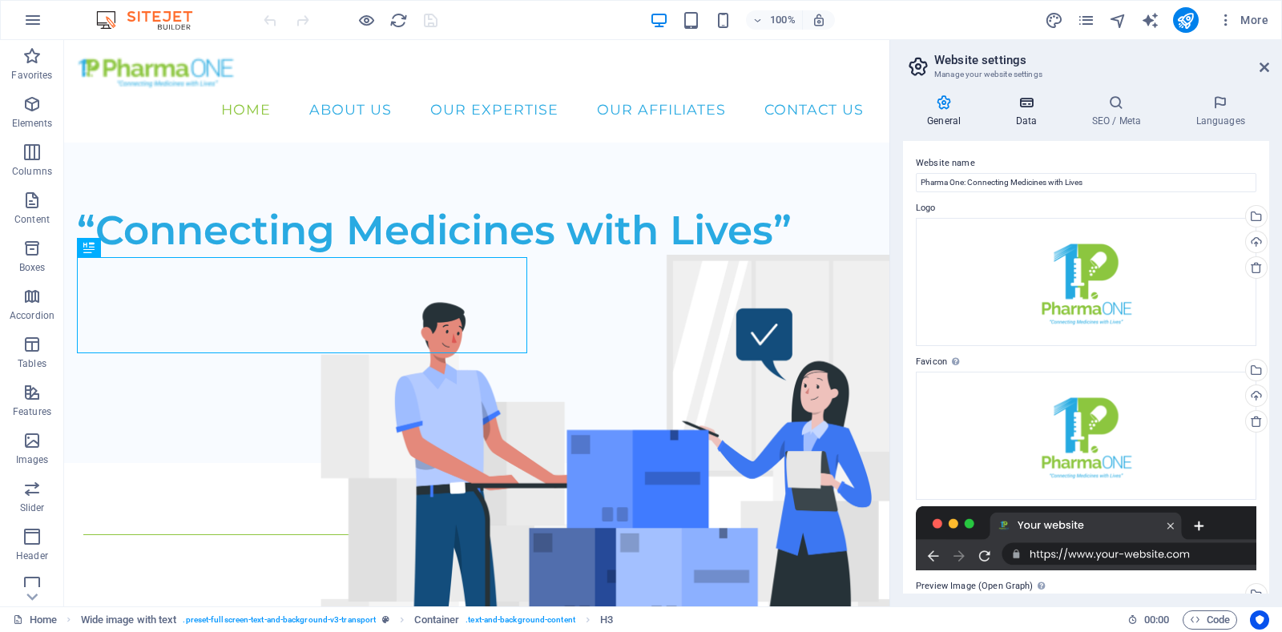
click at [1018, 109] on icon at bounding box center [1026, 103] width 70 height 16
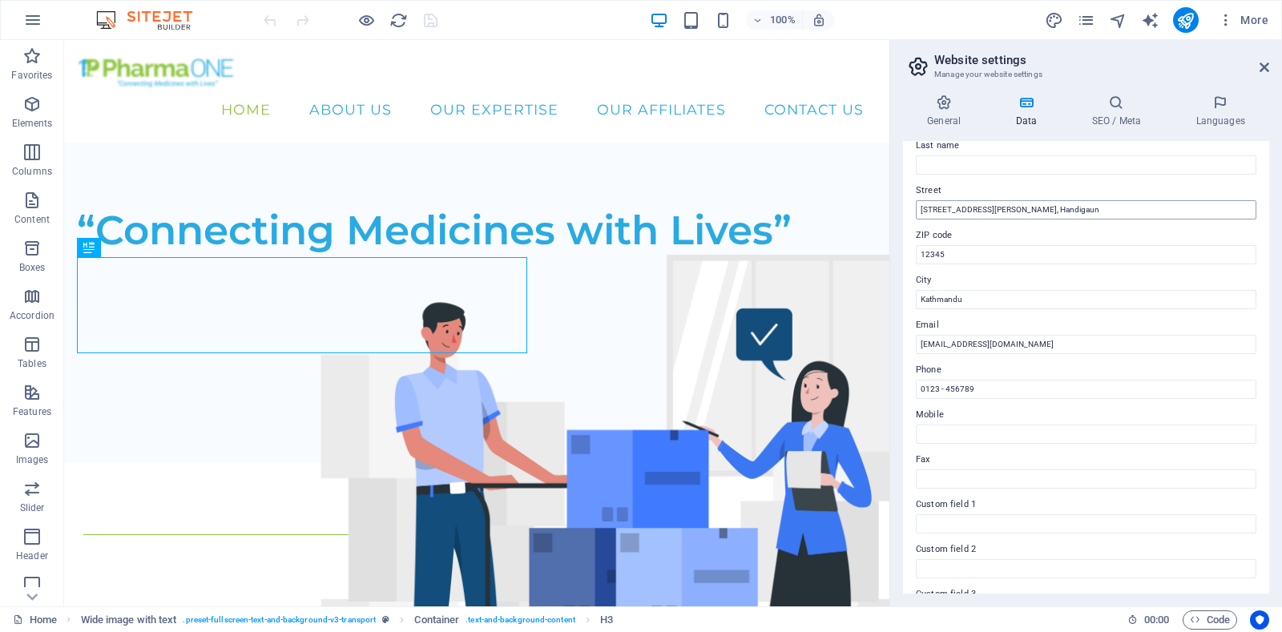
scroll to position [316, 0]
click at [948, 127] on h4 "General" at bounding box center [947, 112] width 88 height 34
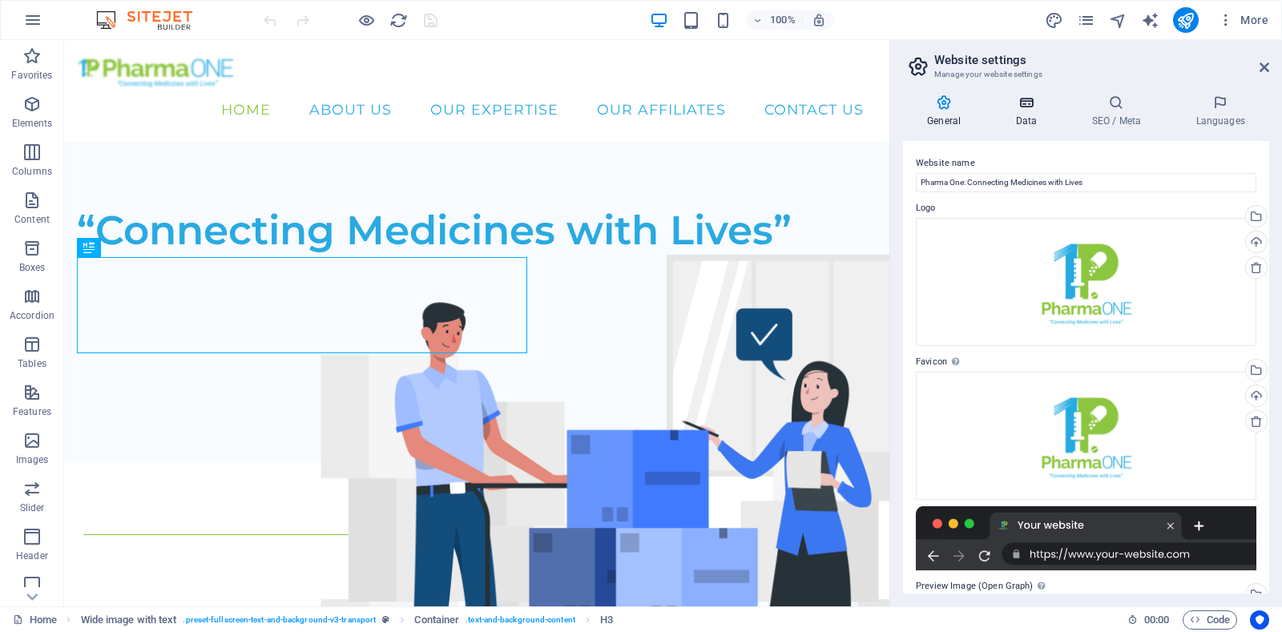
click at [1028, 107] on icon at bounding box center [1026, 103] width 70 height 16
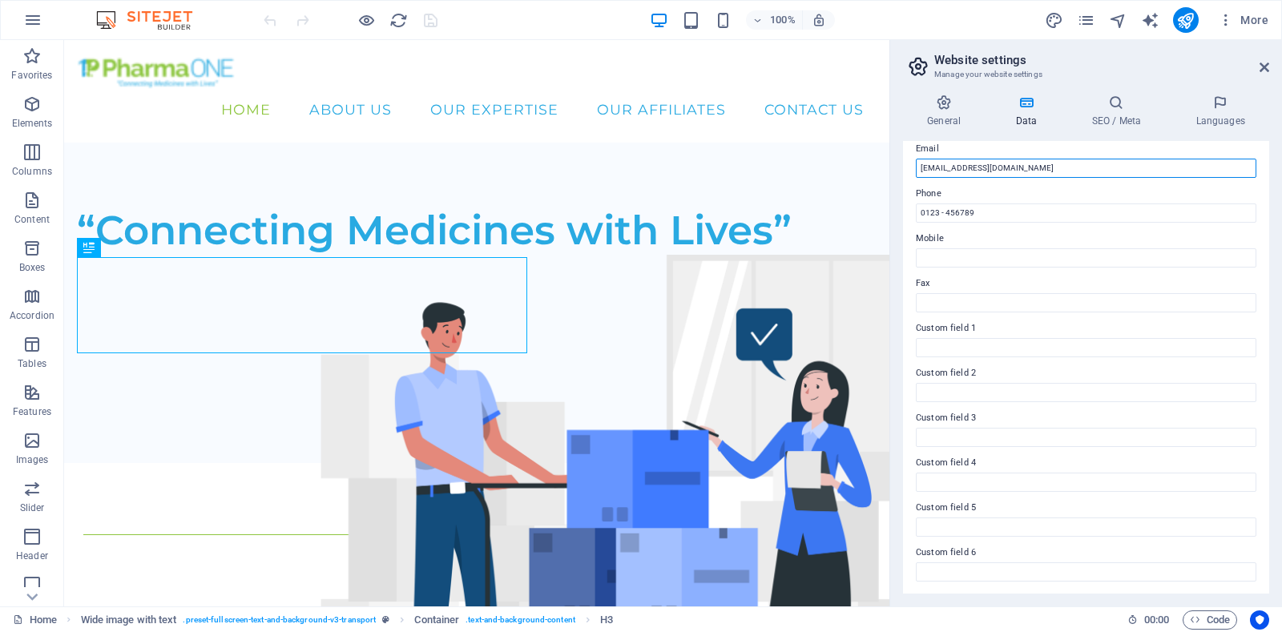
click at [1036, 167] on input "[EMAIL_ADDRESS][DOMAIN_NAME]" at bounding box center [1085, 168] width 340 height 19
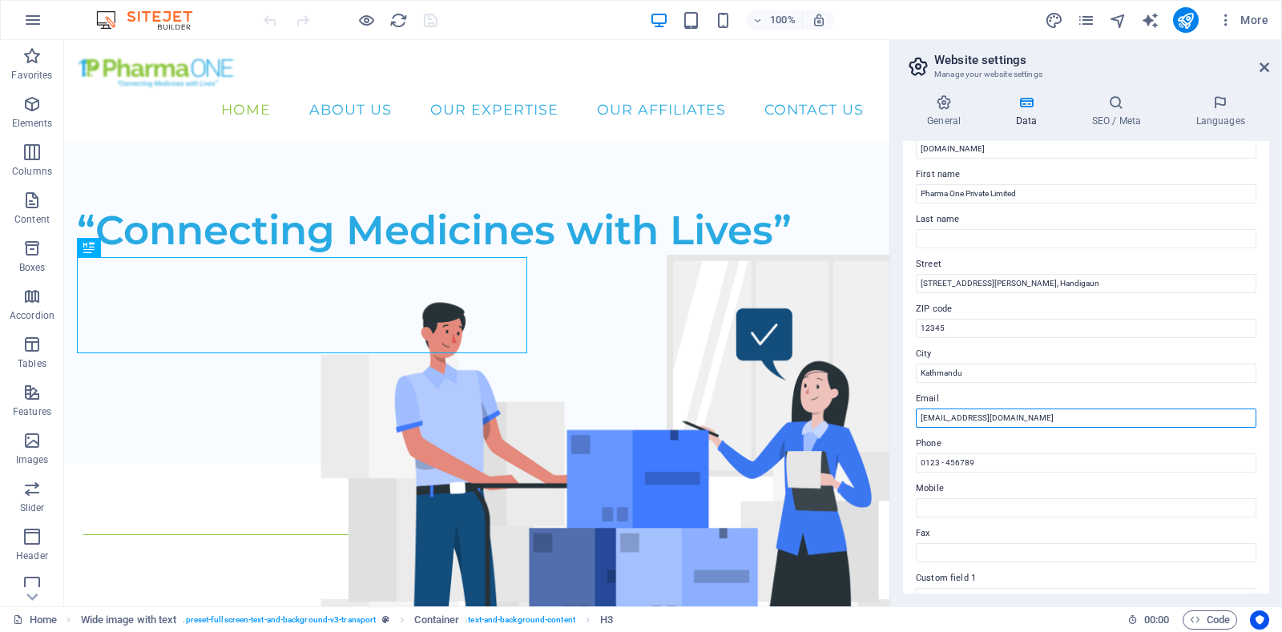
scroll to position [0, 0]
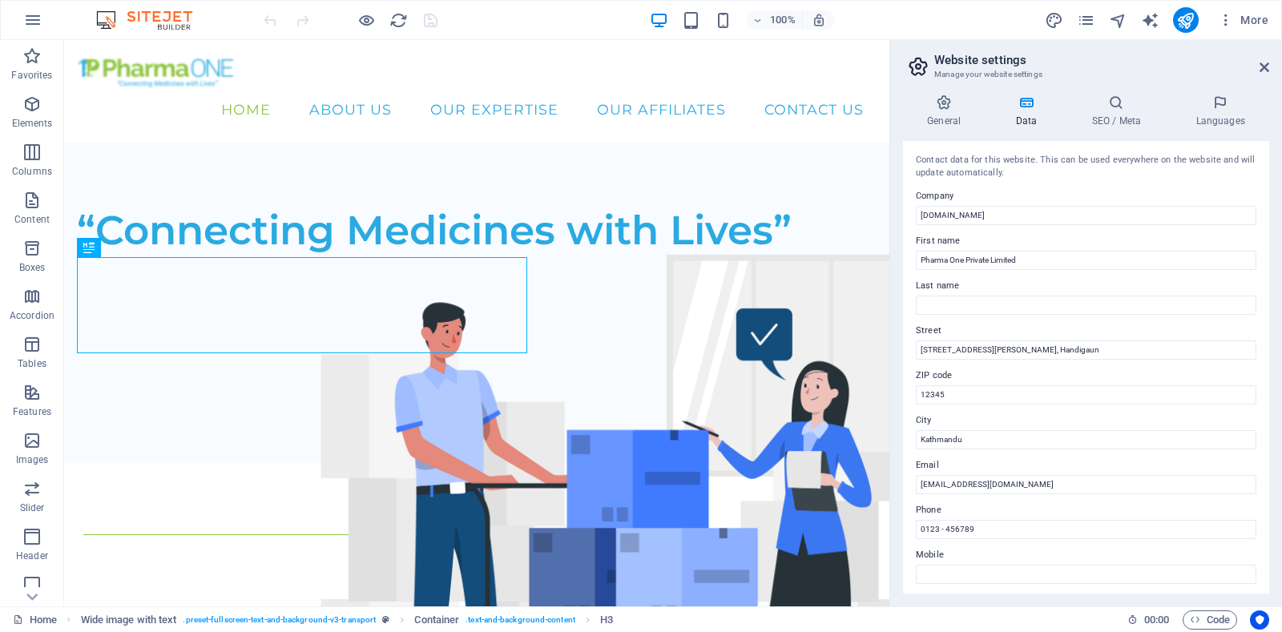
click at [1004, 201] on label "Company" at bounding box center [1085, 196] width 340 height 19
click at [1004, 206] on input "[DOMAIN_NAME]" at bounding box center [1085, 215] width 340 height 19
click at [1004, 201] on label "Company" at bounding box center [1085, 196] width 340 height 19
click at [1004, 206] on input "[DOMAIN_NAME]" at bounding box center [1085, 215] width 340 height 19
click at [1005, 207] on input "[DOMAIN_NAME]" at bounding box center [1085, 215] width 340 height 19
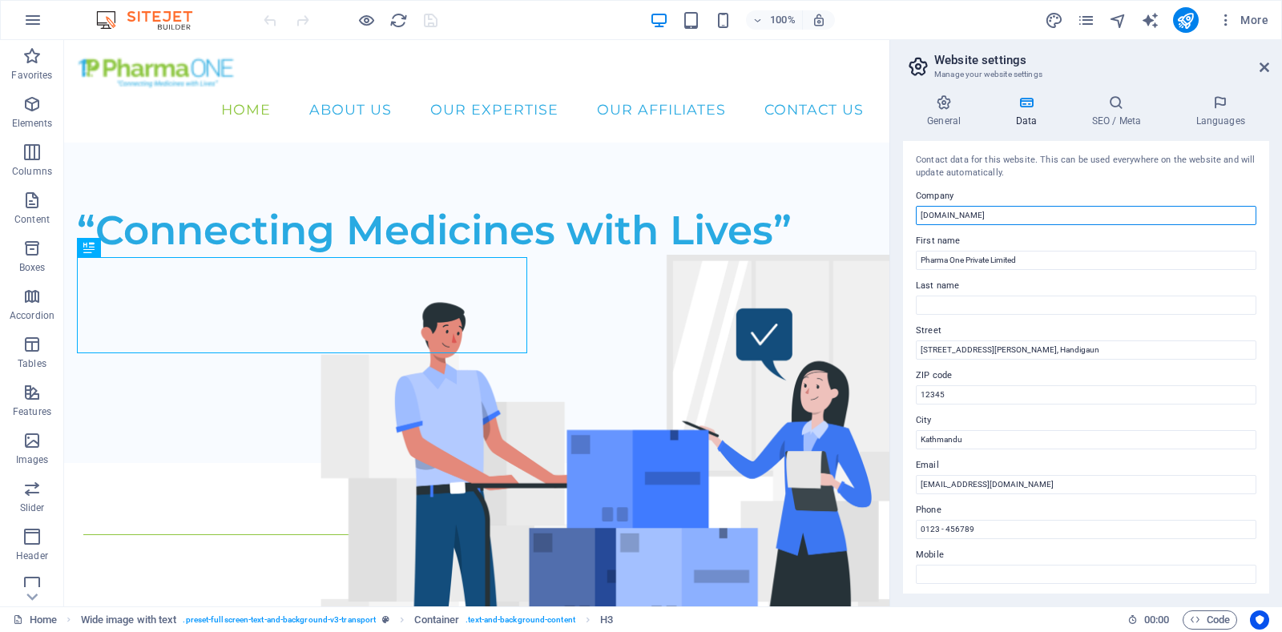
click at [1005, 207] on input "[DOMAIN_NAME]" at bounding box center [1085, 215] width 340 height 19
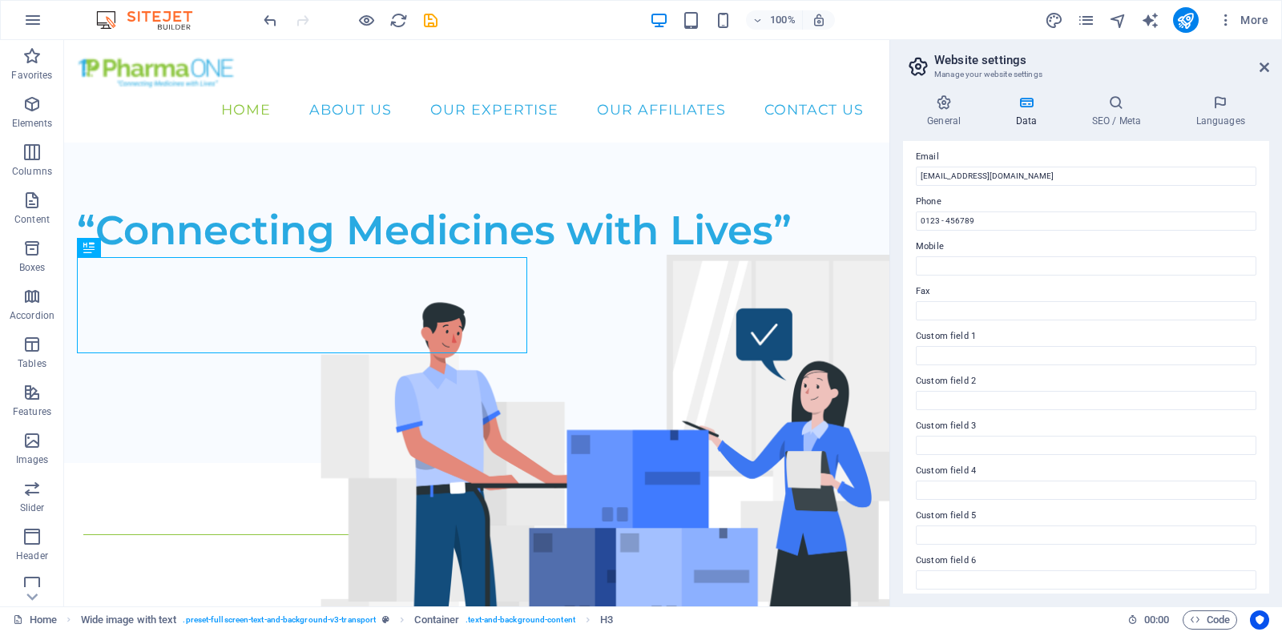
scroll to position [316, 0]
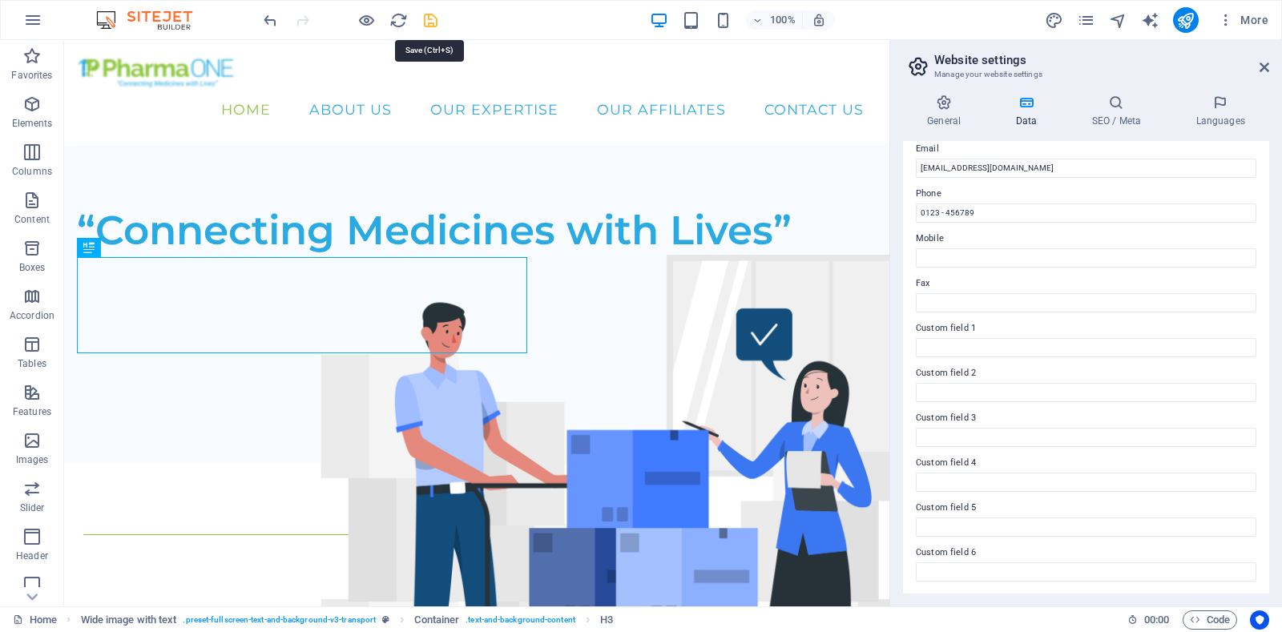
type input "Pharma One Pvt. Ltd."
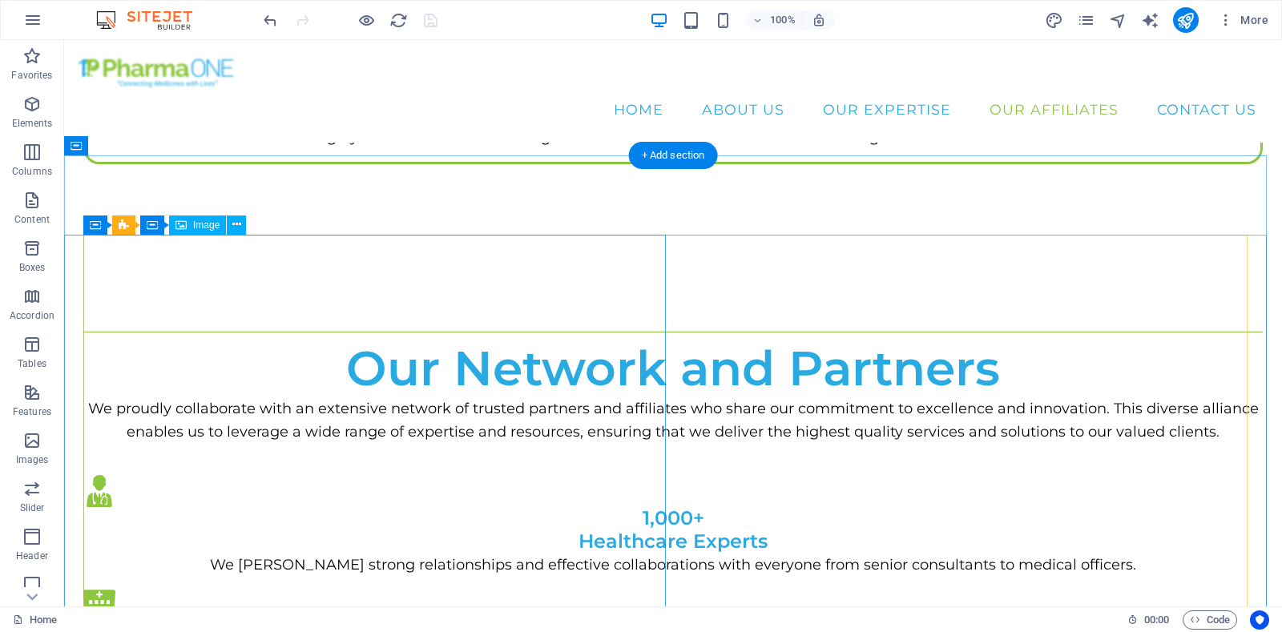
scroll to position [1477, 0]
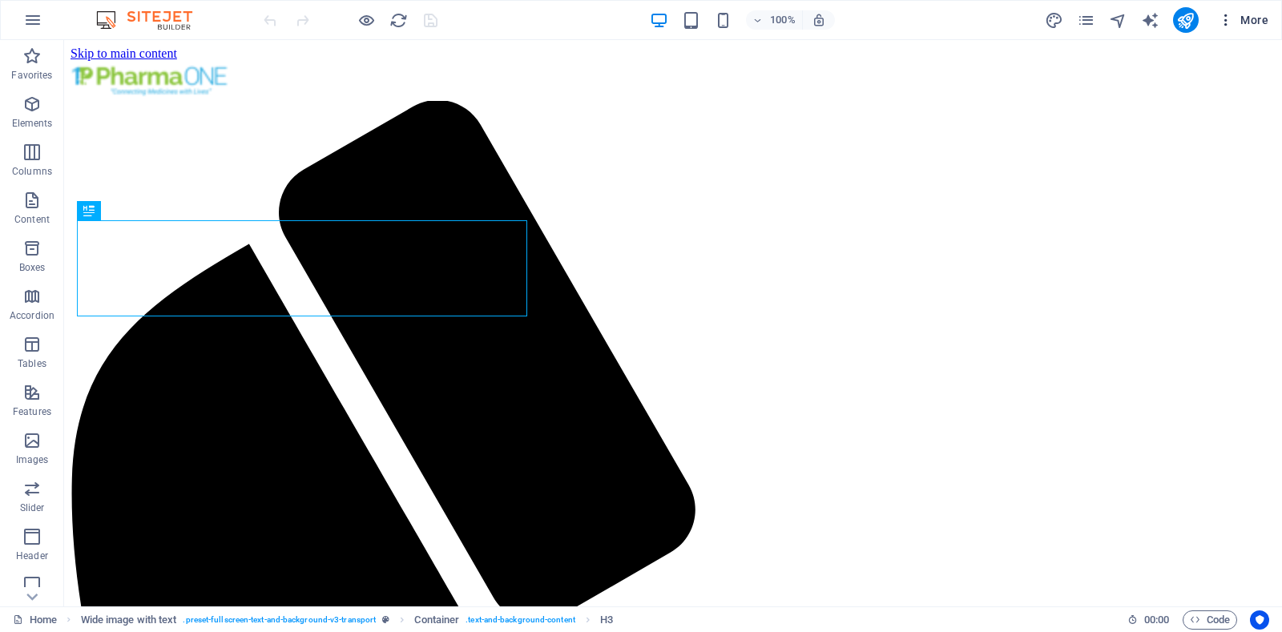
click at [1024, 17] on span "More" at bounding box center [1242, 20] width 50 height 16
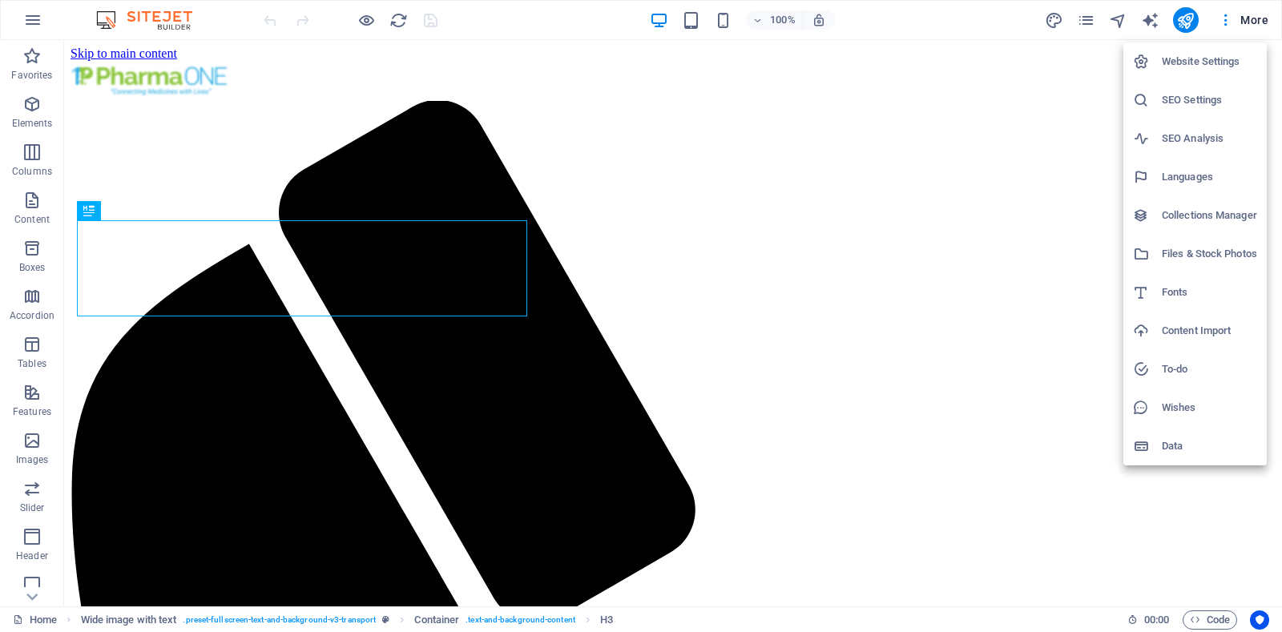
click at [1024, 53] on h6 "Website Settings" at bounding box center [1208, 61] width 95 height 19
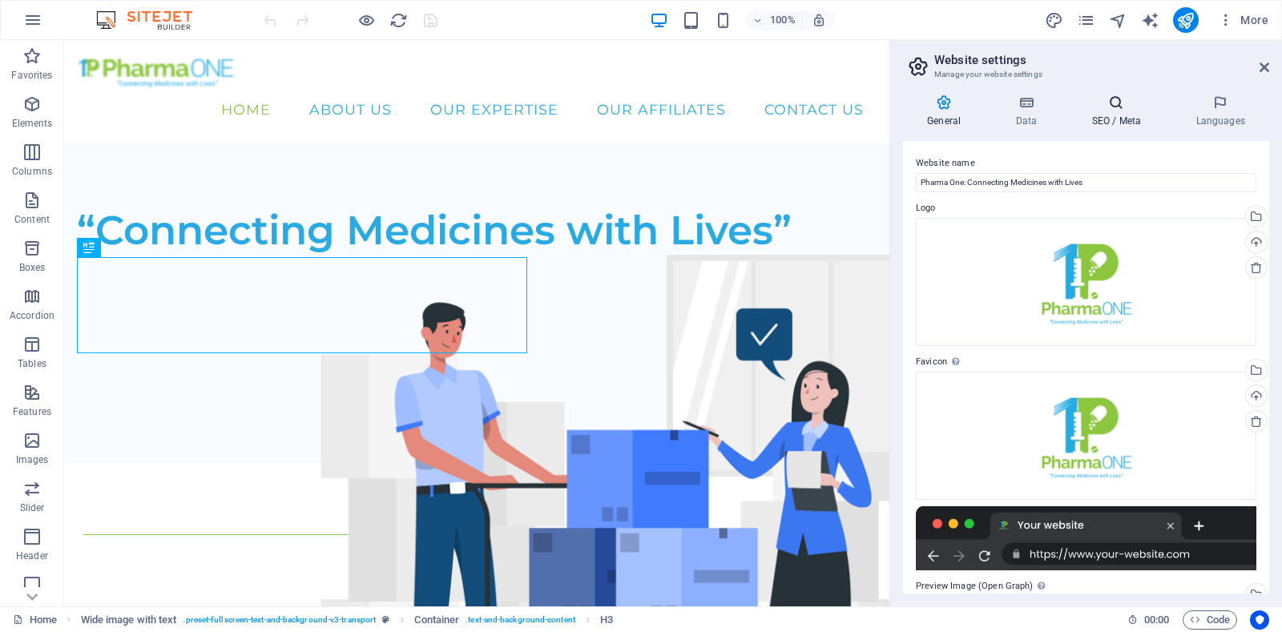
click at [1024, 116] on h4 "SEO / Meta" at bounding box center [1119, 112] width 104 height 34
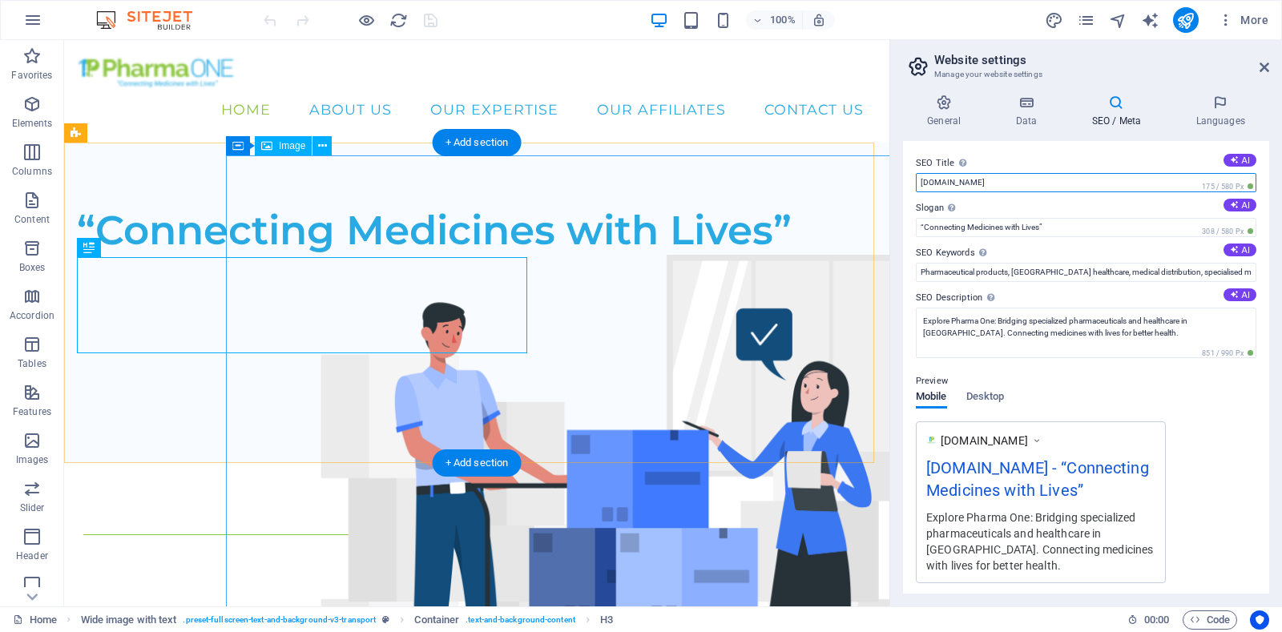
drag, startPoint x: 1070, startPoint y: 220, endPoint x: 855, endPoint y: 184, distance: 218.5
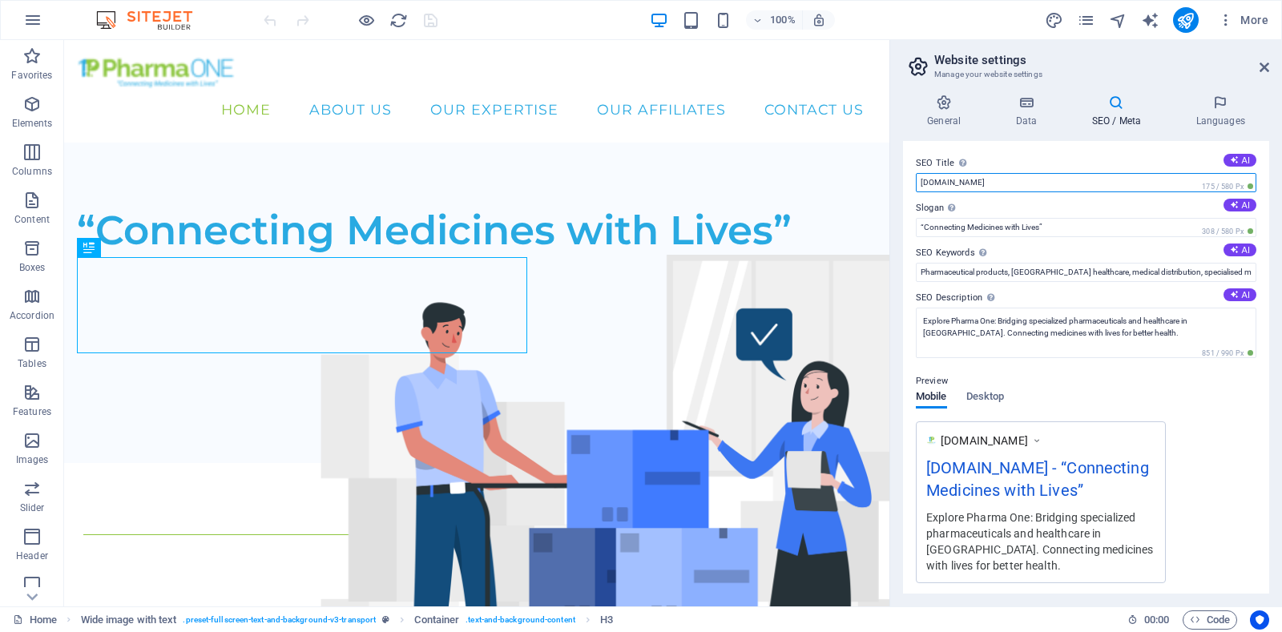
click at [1003, 179] on input "[DOMAIN_NAME]" at bounding box center [1085, 182] width 340 height 19
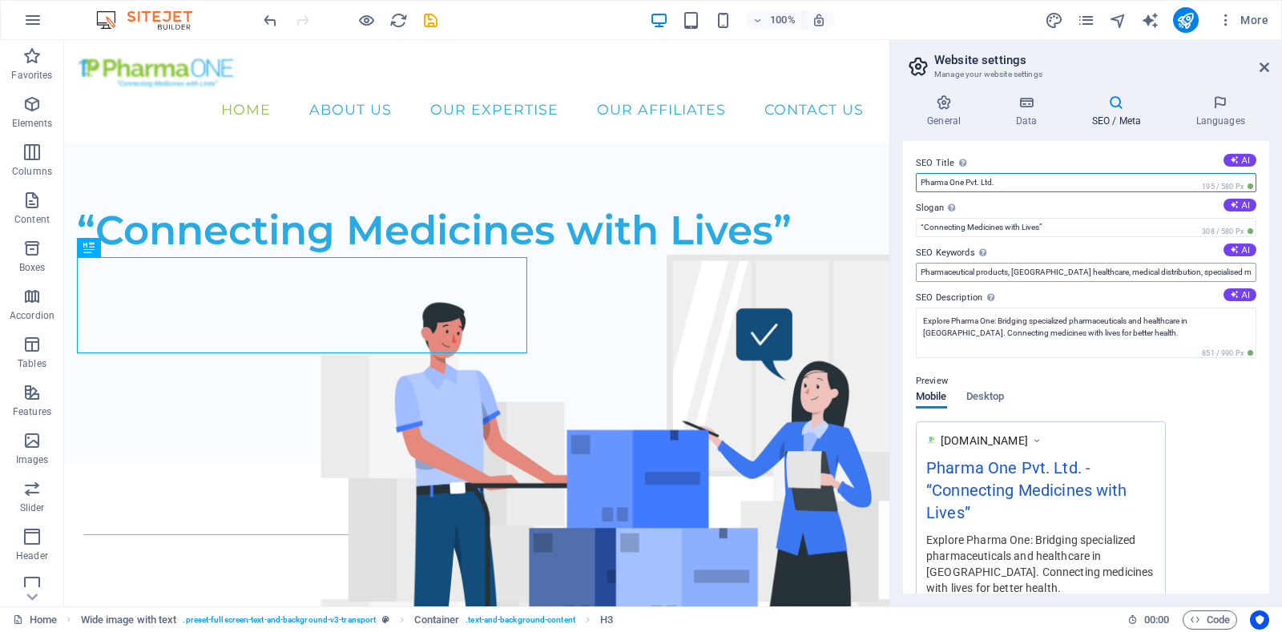
type input "Pharma One Pvt. Ltd."
drag, startPoint x: 1041, startPoint y: 271, endPoint x: 1281, endPoint y: 275, distance: 239.5
click at [1024, 275] on div "General Data SEO / Meta Languages Website name Pharma One: Connecting Medicines…" at bounding box center [1086, 344] width 392 height 525
click at [1024, 271] on input "Pharmaceutical products, [GEOGRAPHIC_DATA] healthcare, medical distribution, sp…" at bounding box center [1085, 272] width 340 height 19
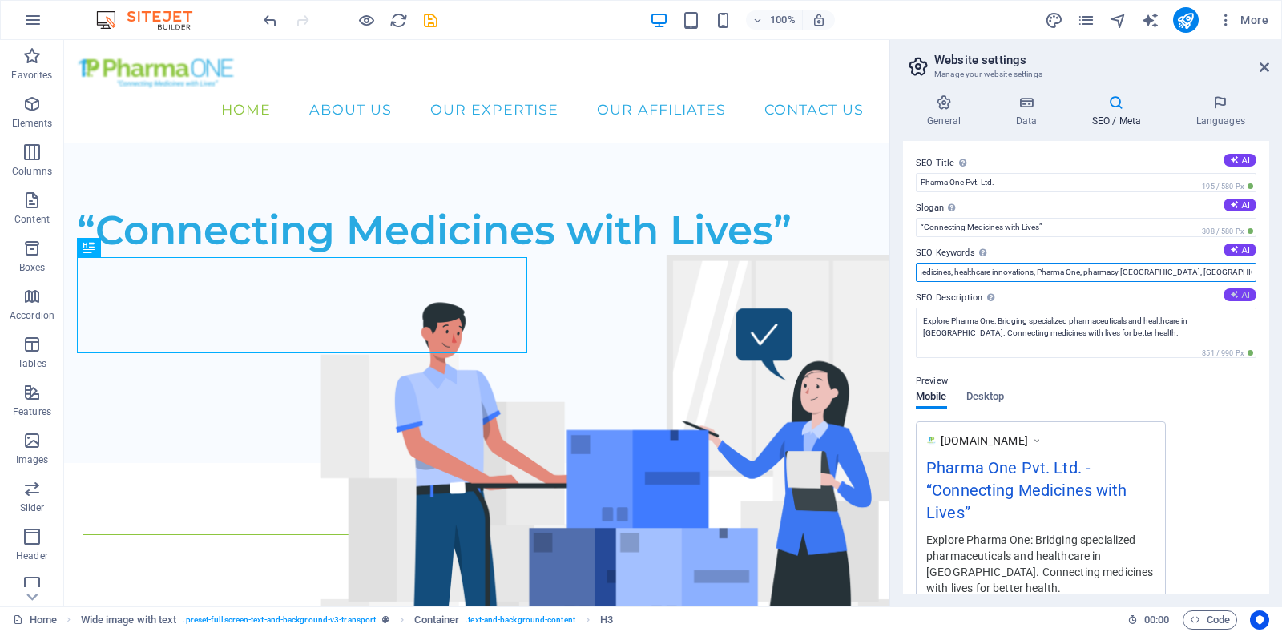
scroll to position [0, 328]
type input "Pharmaceutical products, Nepal healthcare, medical distribution, specialised me…"
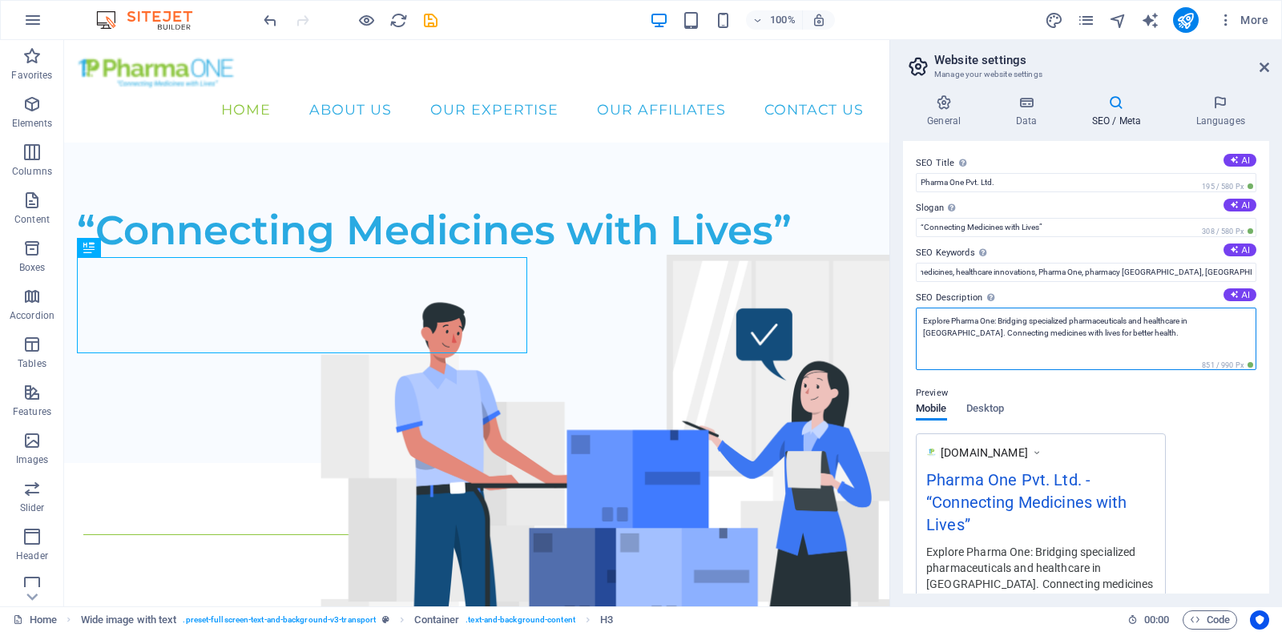
scroll to position [0, 0]
click at [1024, 331] on textarea "Explore Pharma One: Bridging specialized pharmaceuticals and healthcare in [GEO…" at bounding box center [1085, 339] width 340 height 62
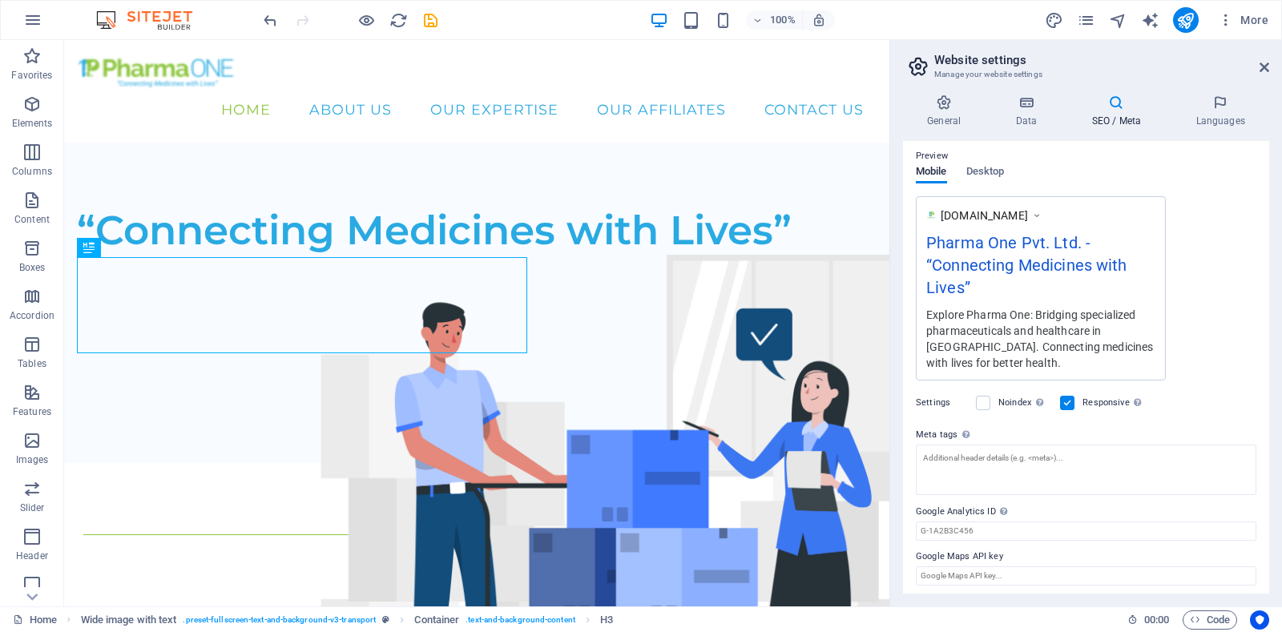
scroll to position [239, 0]
type textarea "Explore Pharma One: Bridging specialised pharmaceuticals and healthcare in Nepa…"
